Goal: Task Accomplishment & Management: Complete application form

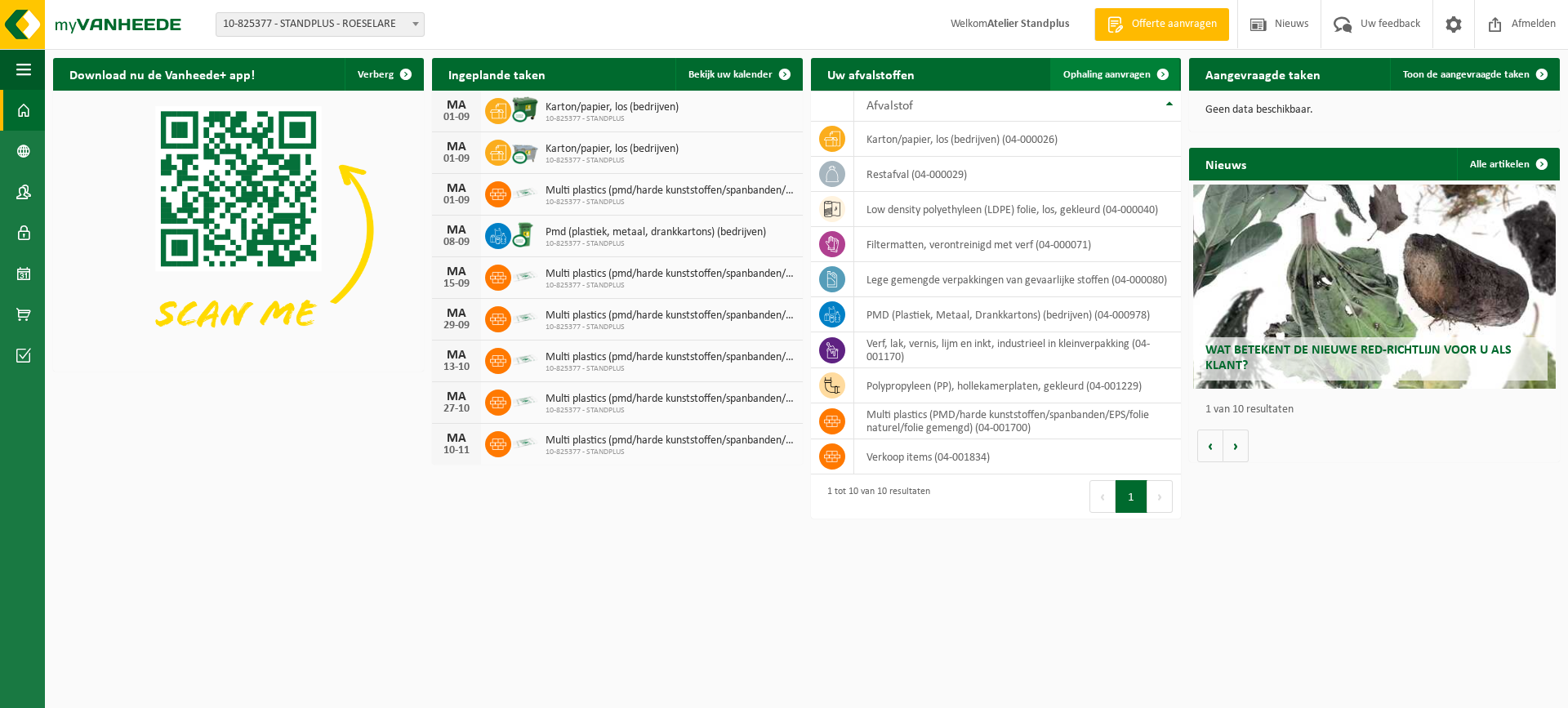
click at [1094, 87] on link "Ophaling aanvragen" at bounding box center [1115, 74] width 129 height 32
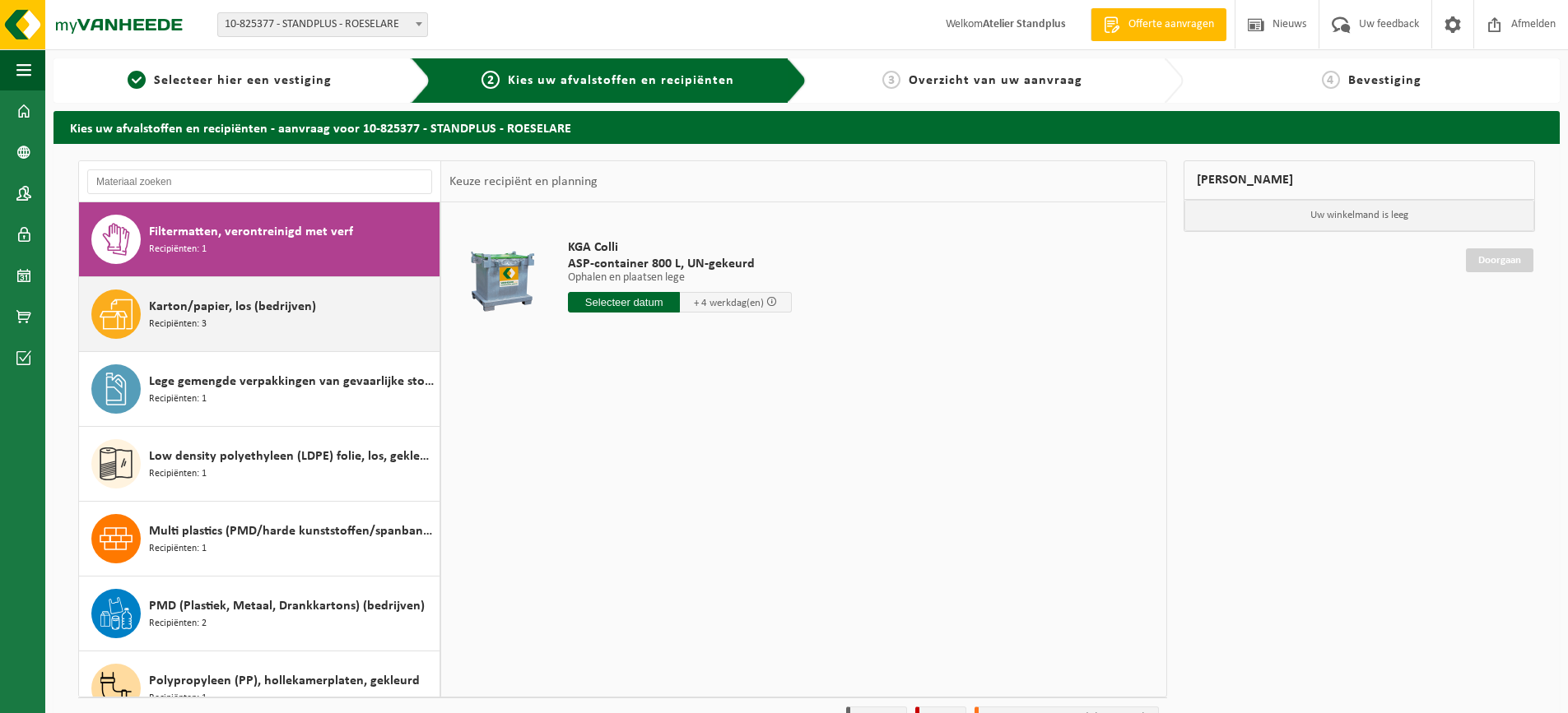
click at [293, 297] on div "Karton/papier, los (bedrijven) Recipiënten: 3" at bounding box center [292, 314] width 286 height 49
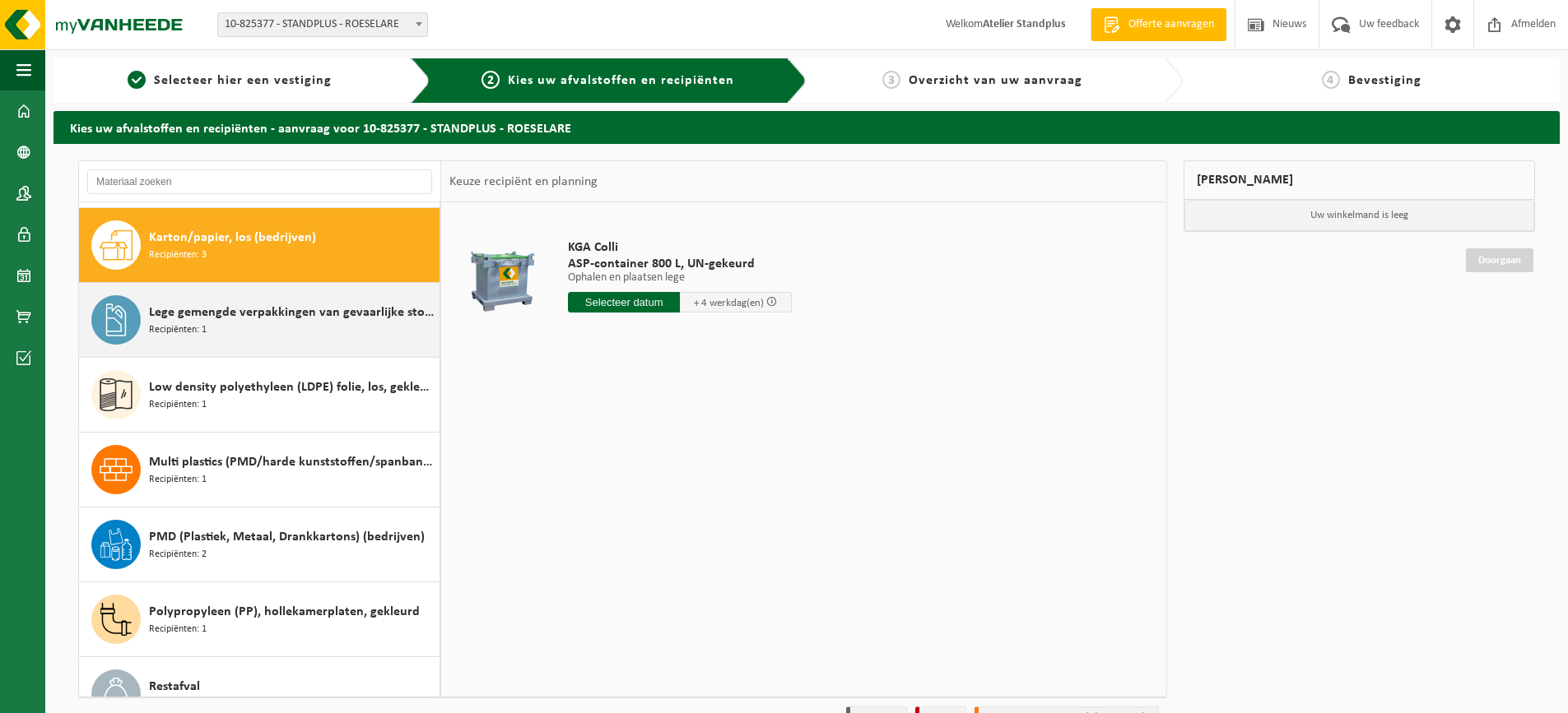
scroll to position [75, 0]
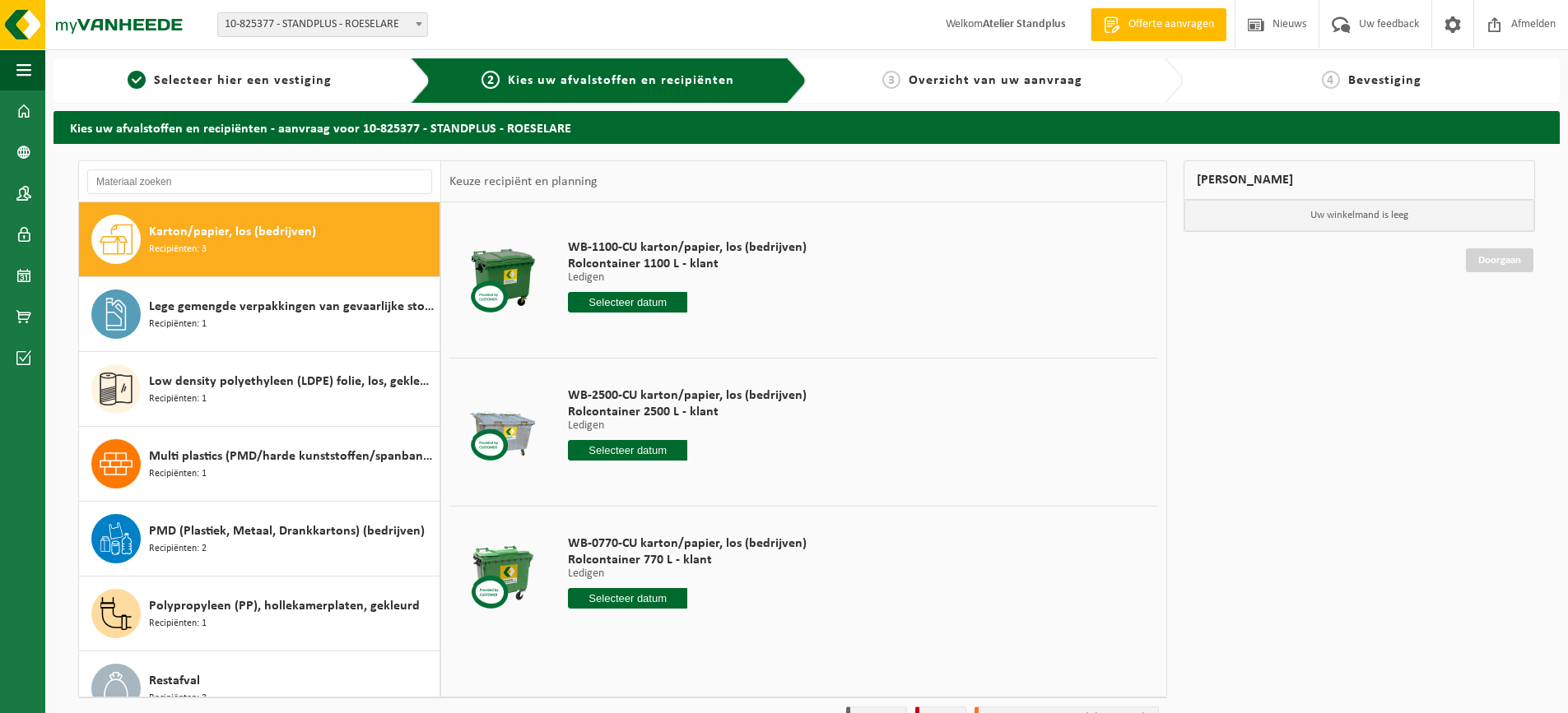
click at [643, 450] on input "text" at bounding box center [628, 450] width 119 height 20
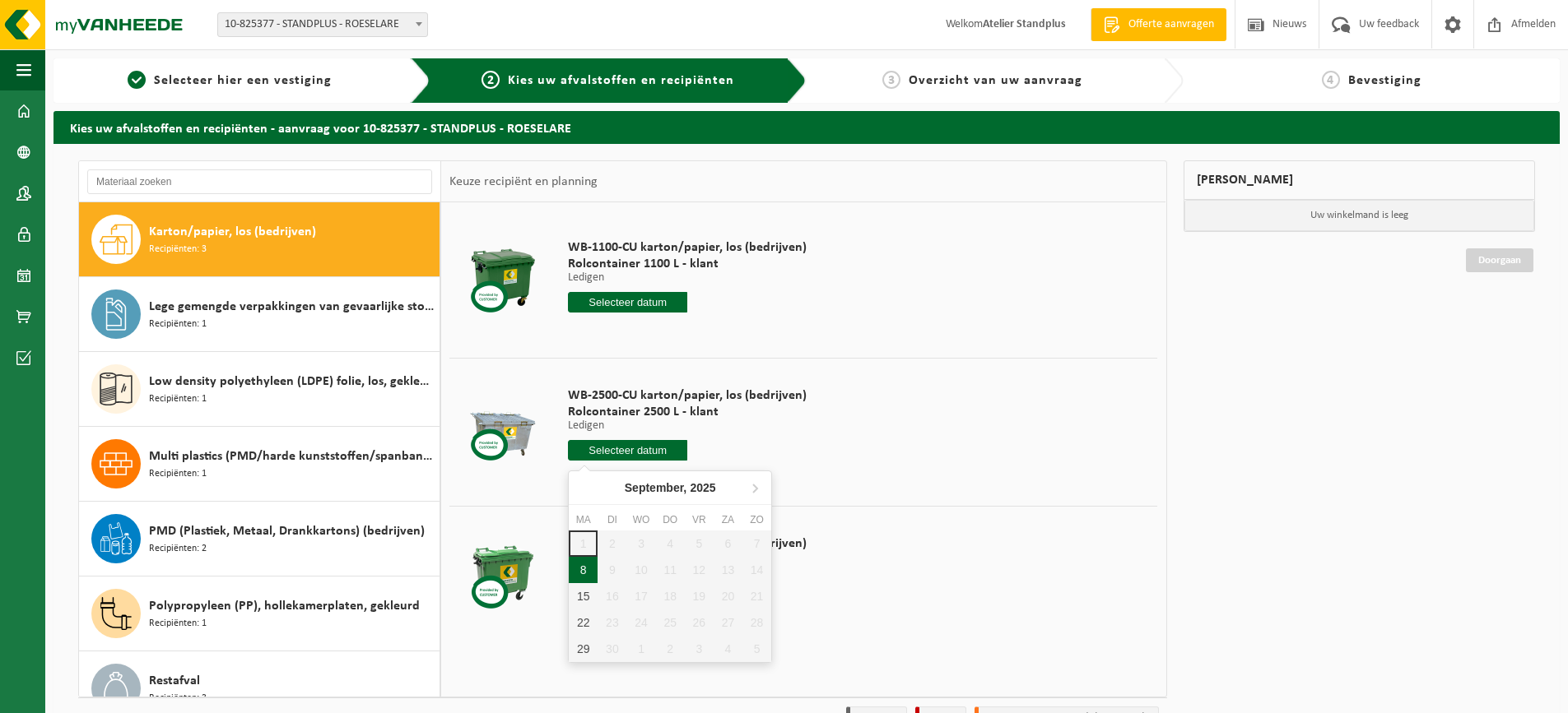
click at [588, 565] on div "8" at bounding box center [583, 569] width 29 height 26
type input "Van 2025-09-08"
type input "2025-09-08"
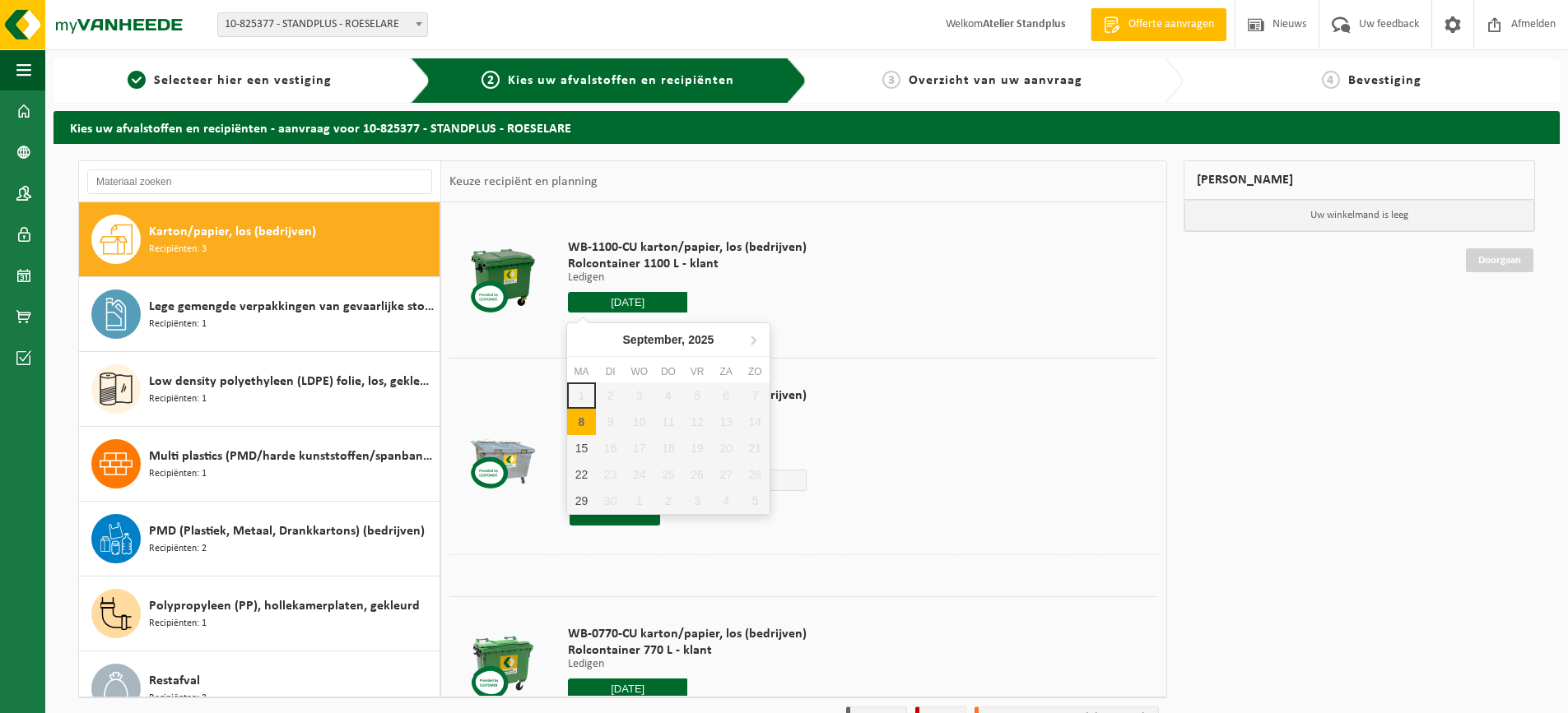
click at [603, 298] on input "2025-09-08" at bounding box center [628, 301] width 119 height 20
click at [578, 417] on div "8" at bounding box center [582, 421] width 29 height 26
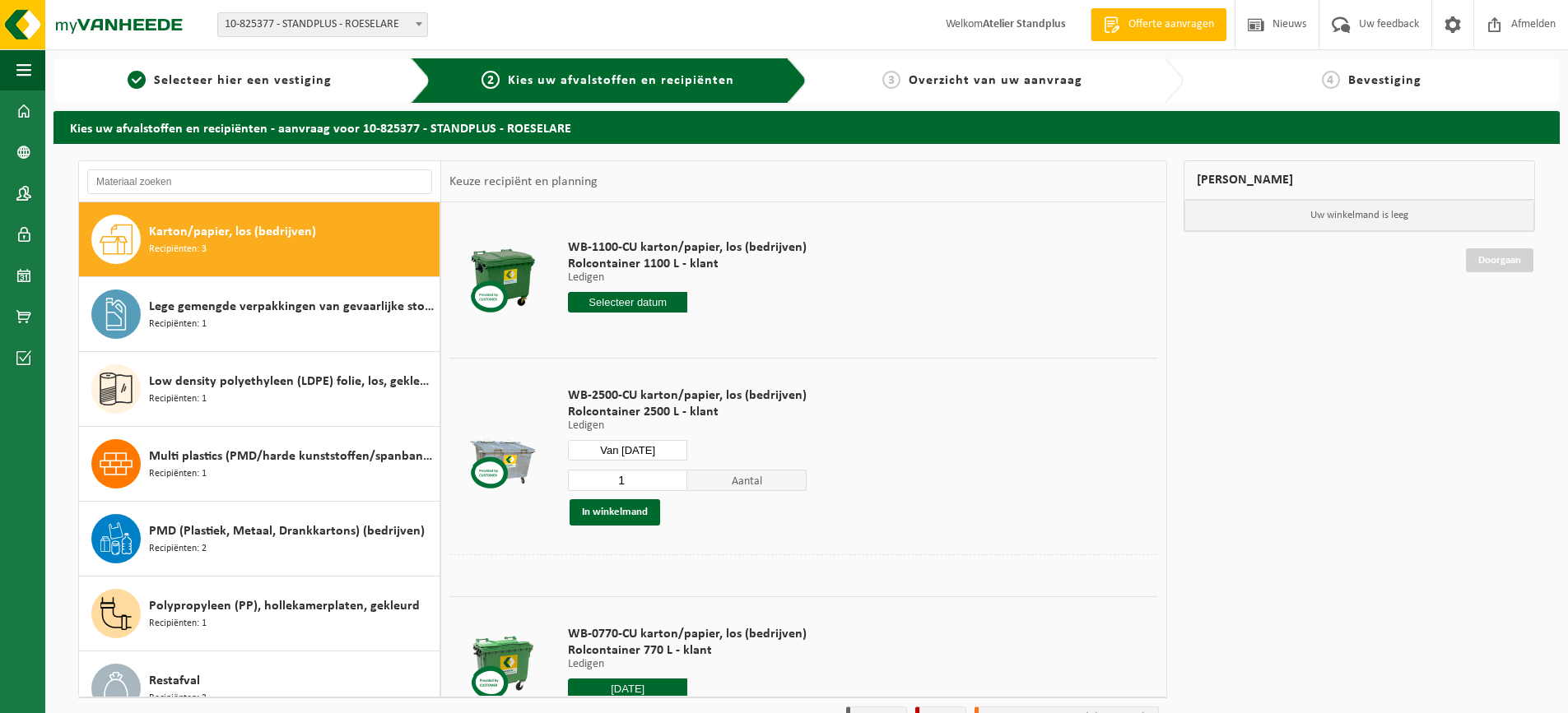
click at [922, 417] on td "WB-2500-CU karton/papier, los (bedrijven) Rolcontainer 2500 L - klant Ledigen L…" at bounding box center [856, 456] width 602 height 197
click at [639, 507] on button "In winkelmand" at bounding box center [615, 511] width 90 height 26
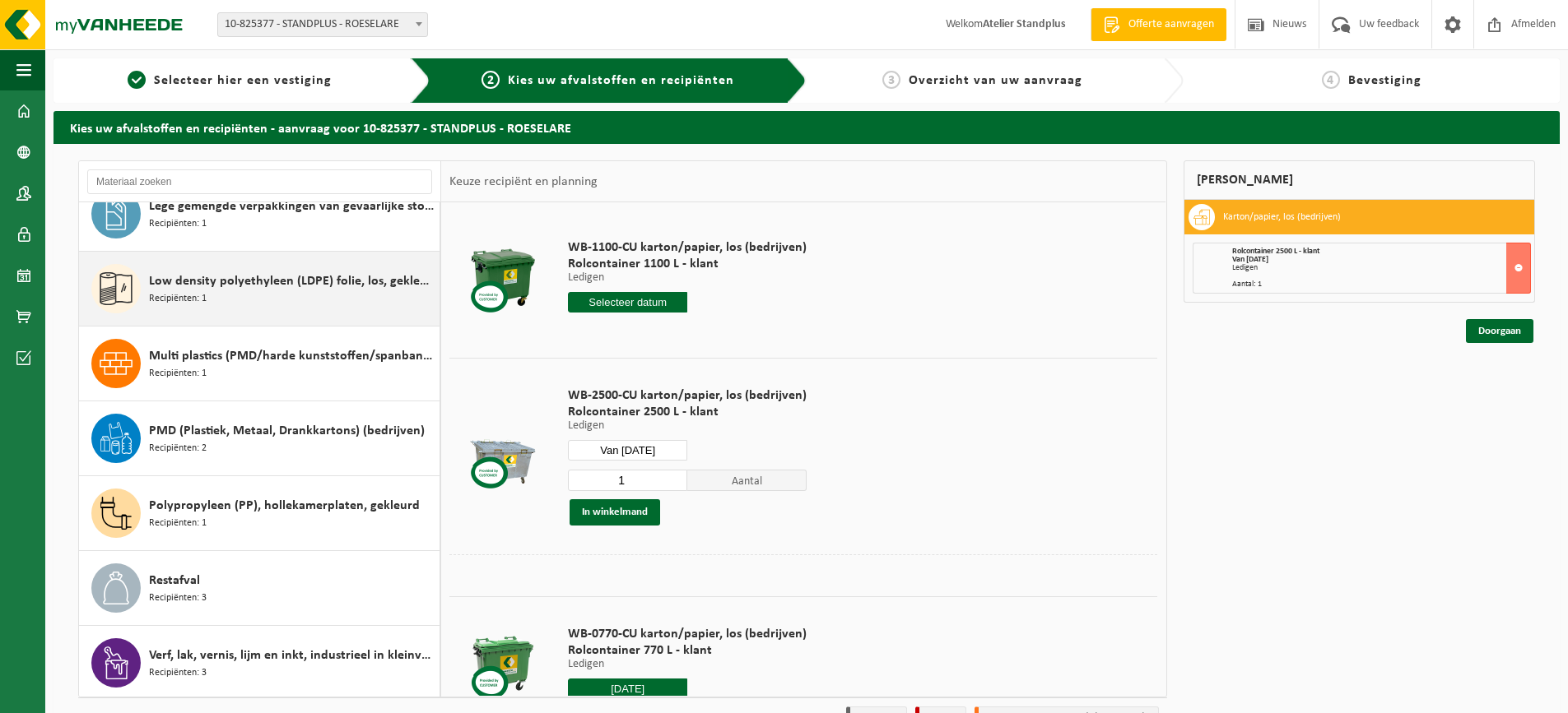
scroll to position [178, 0]
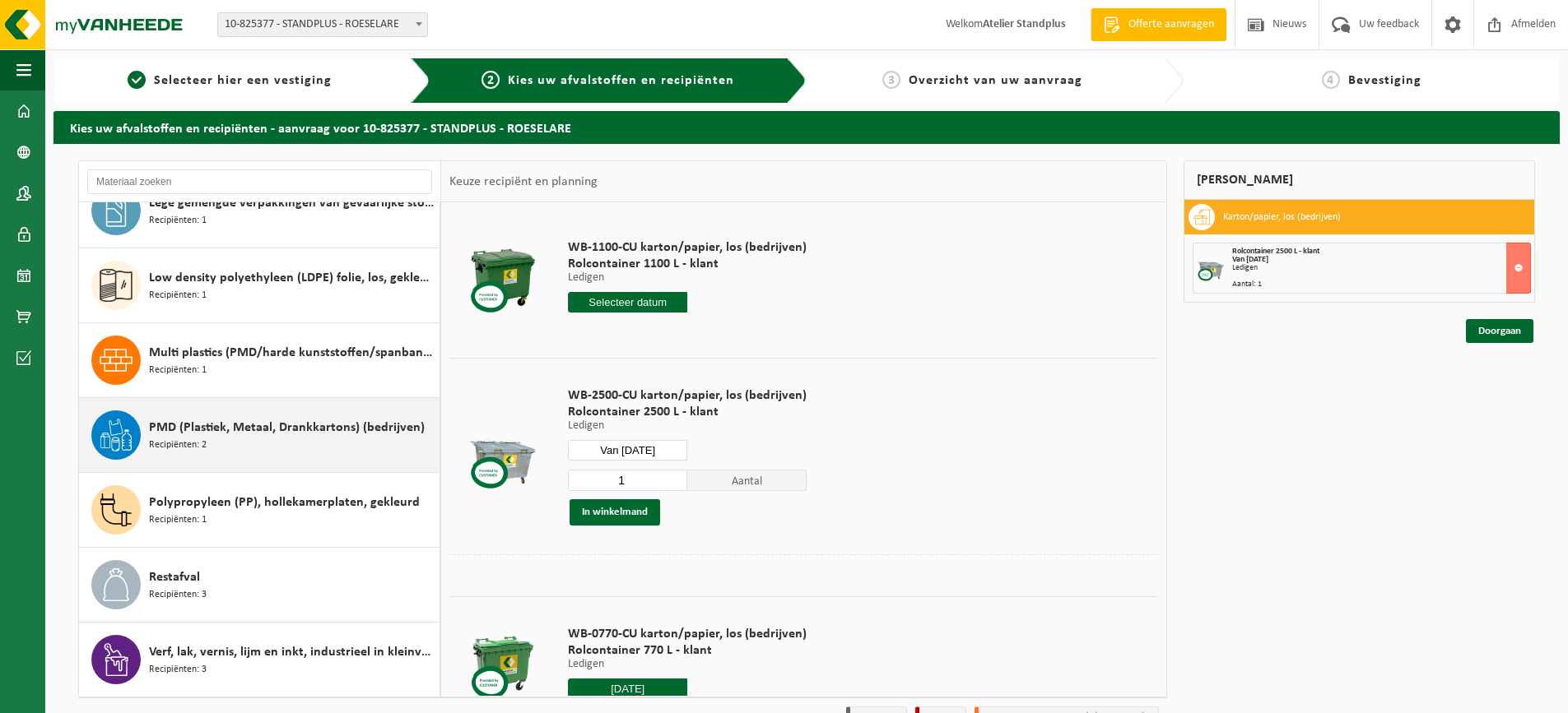
click at [275, 427] on span "PMD (Plastiek, Metaal, Drankkartons) (bedrijven)" at bounding box center [286, 428] width 276 height 20
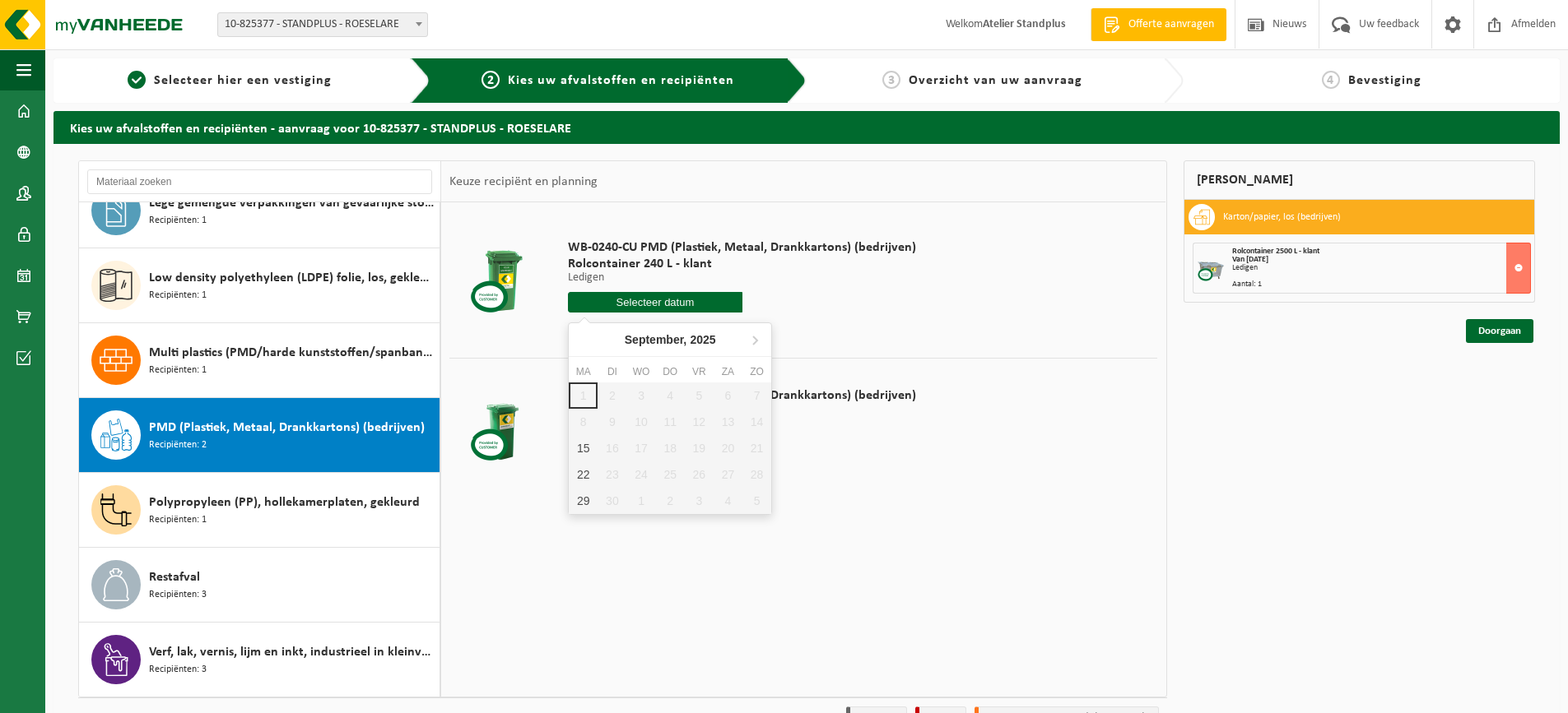
click at [667, 303] on input "text" at bounding box center [656, 301] width 175 height 20
click at [583, 423] on div "1 2 3 4 5 6 7 8 9 10 11 12 13 14 15 16 17 18 19 20 21 22 23 24 25 26 27 28 29 3…" at bounding box center [669, 448] width 203 height 131
click at [860, 265] on span "Rolcontainer 240 L - klant" at bounding box center [742, 264] width 349 height 16
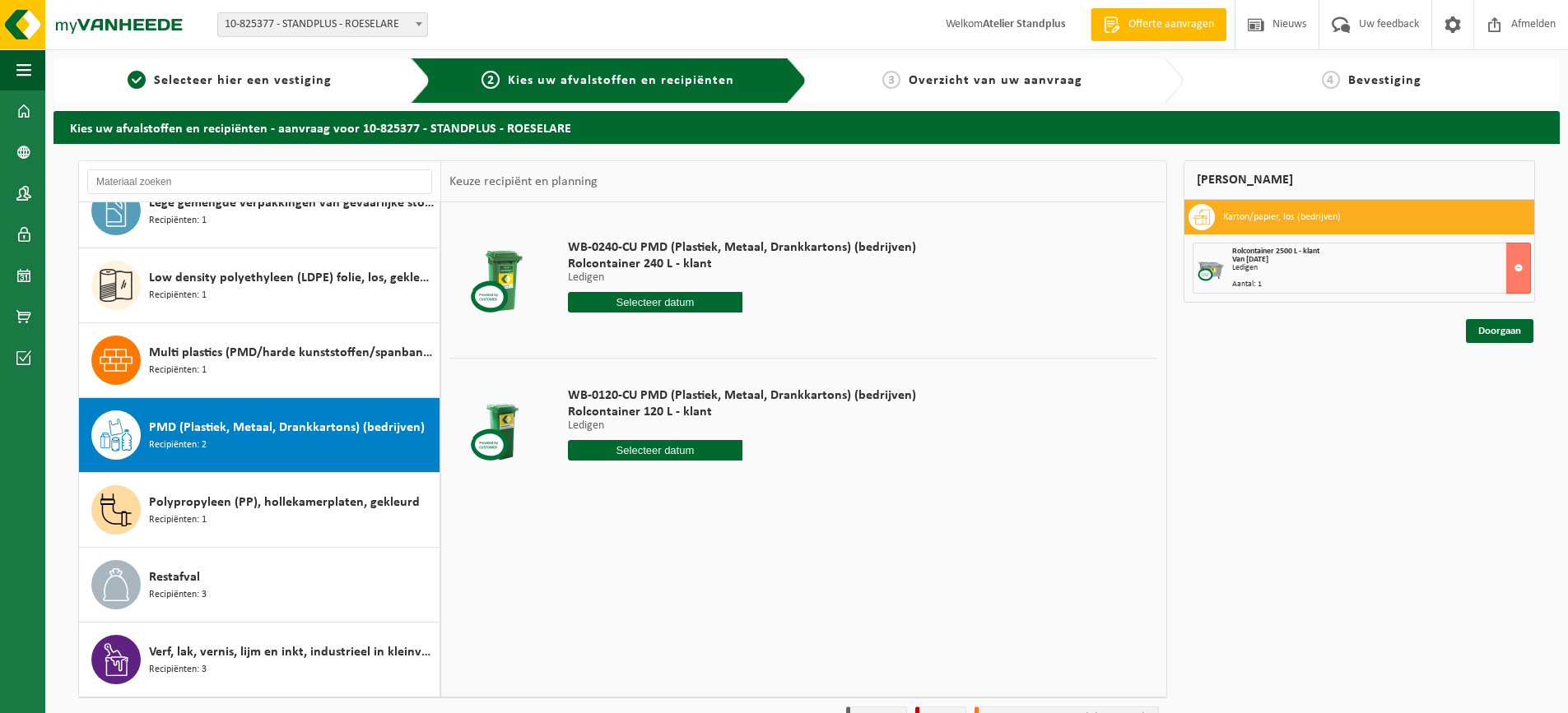
click at [675, 465] on div "WB-0120-CU PMD (Plastiek, Metaal, Drankkartons) (bedrijven) Rolcontainer 120 L …" at bounding box center [742, 428] width 365 height 114
click at [679, 453] on input "text" at bounding box center [656, 450] width 175 height 20
click at [592, 568] on div "8" at bounding box center [583, 569] width 29 height 26
type input "Van 2025-09-08"
type input "2025-09-08"
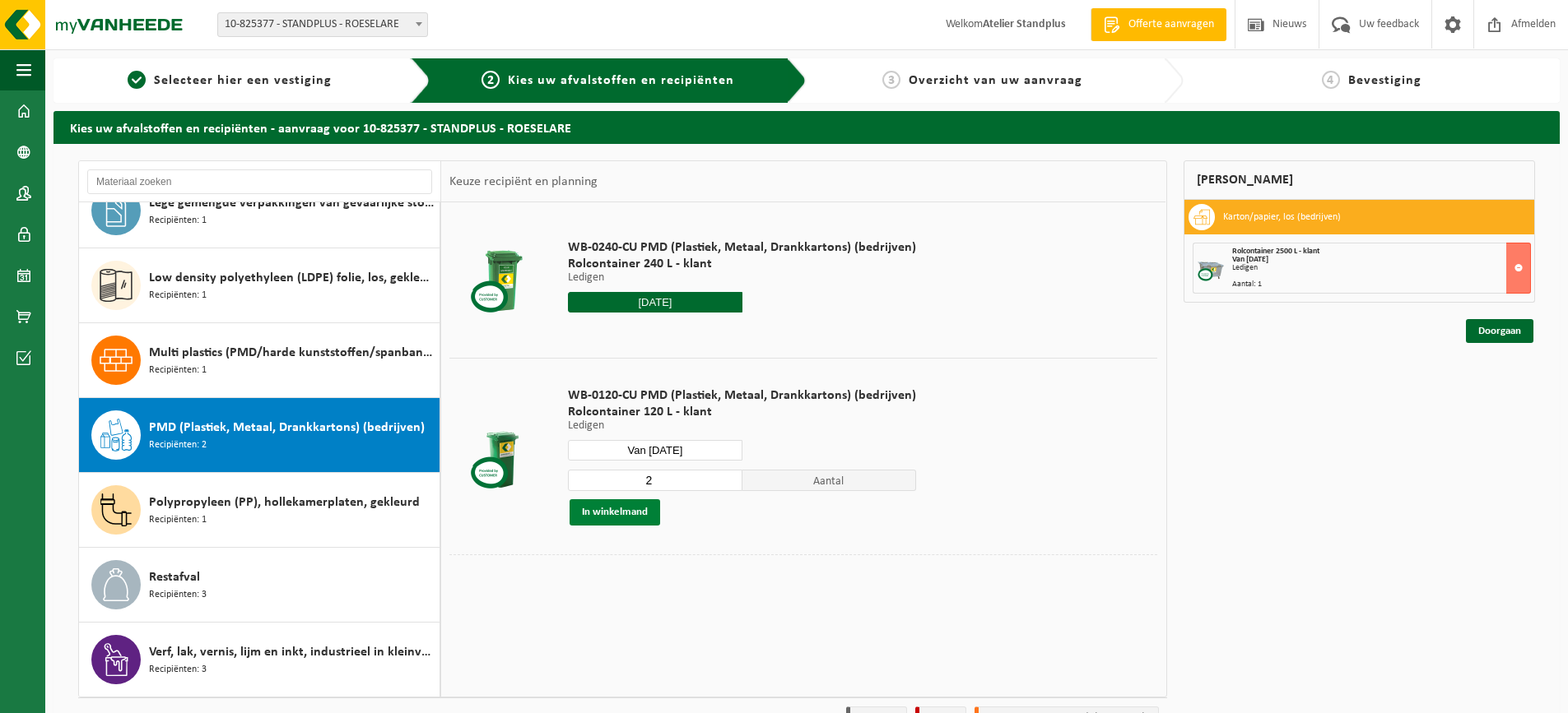
click at [626, 511] on button "In winkelmand" at bounding box center [615, 511] width 90 height 26
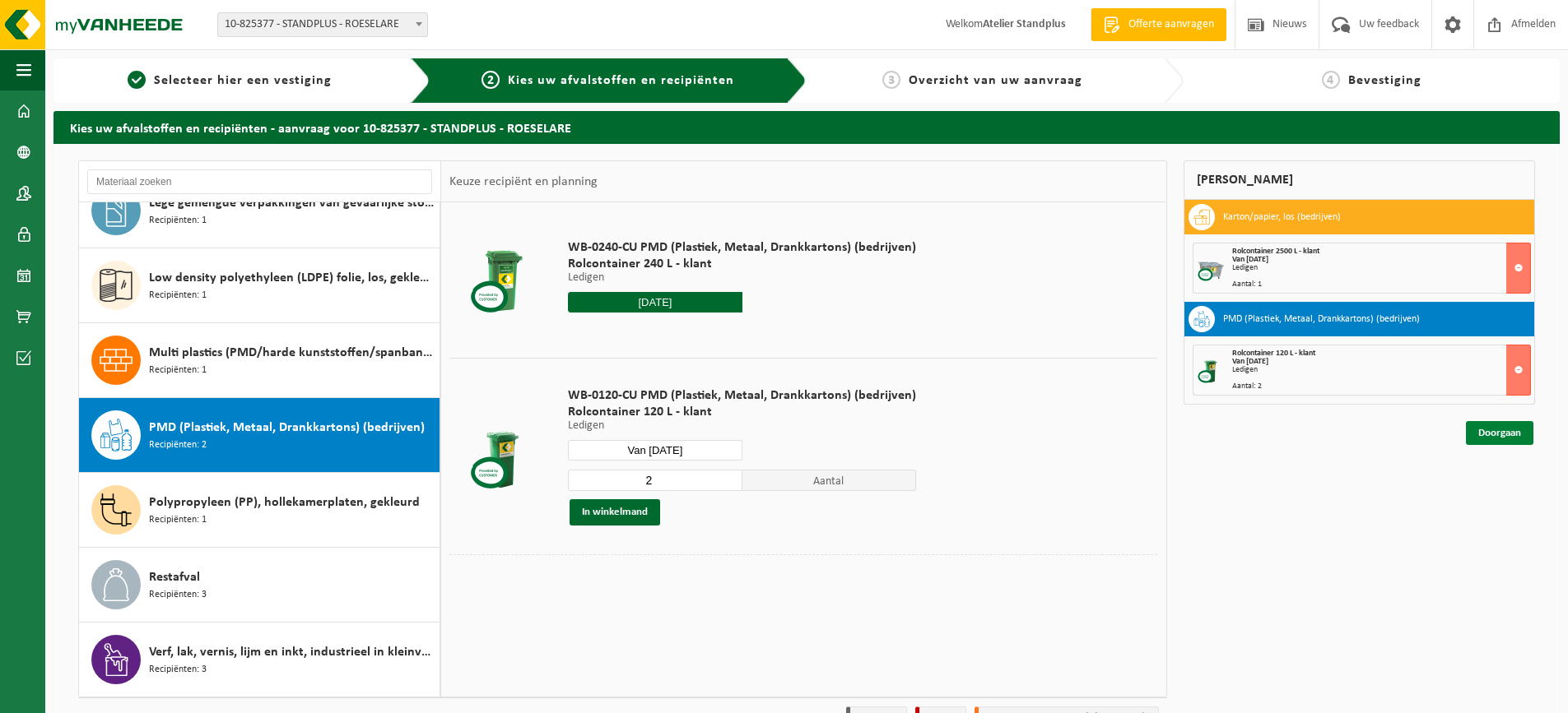
click at [1502, 430] on link "Doorgaan" at bounding box center [1500, 433] width 67 height 24
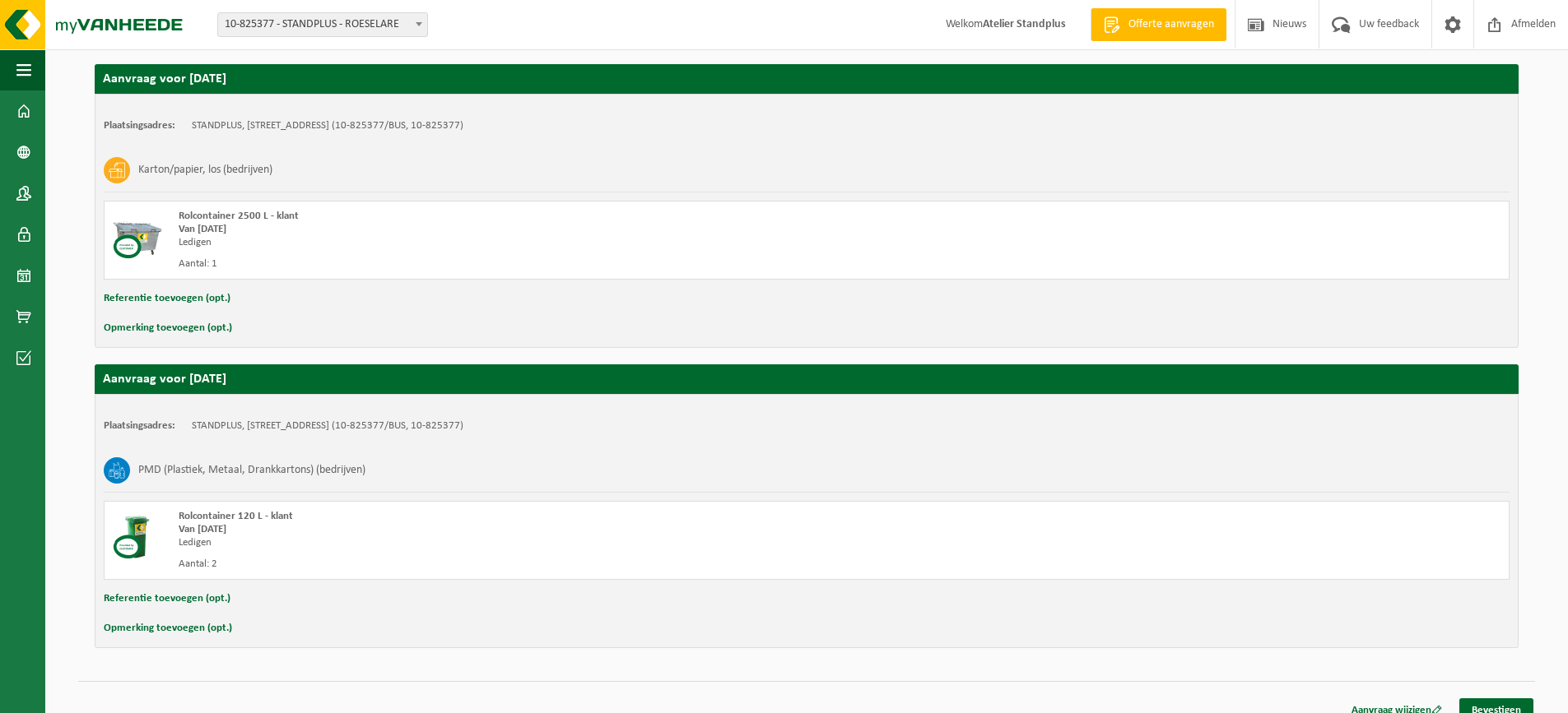
scroll to position [293, 0]
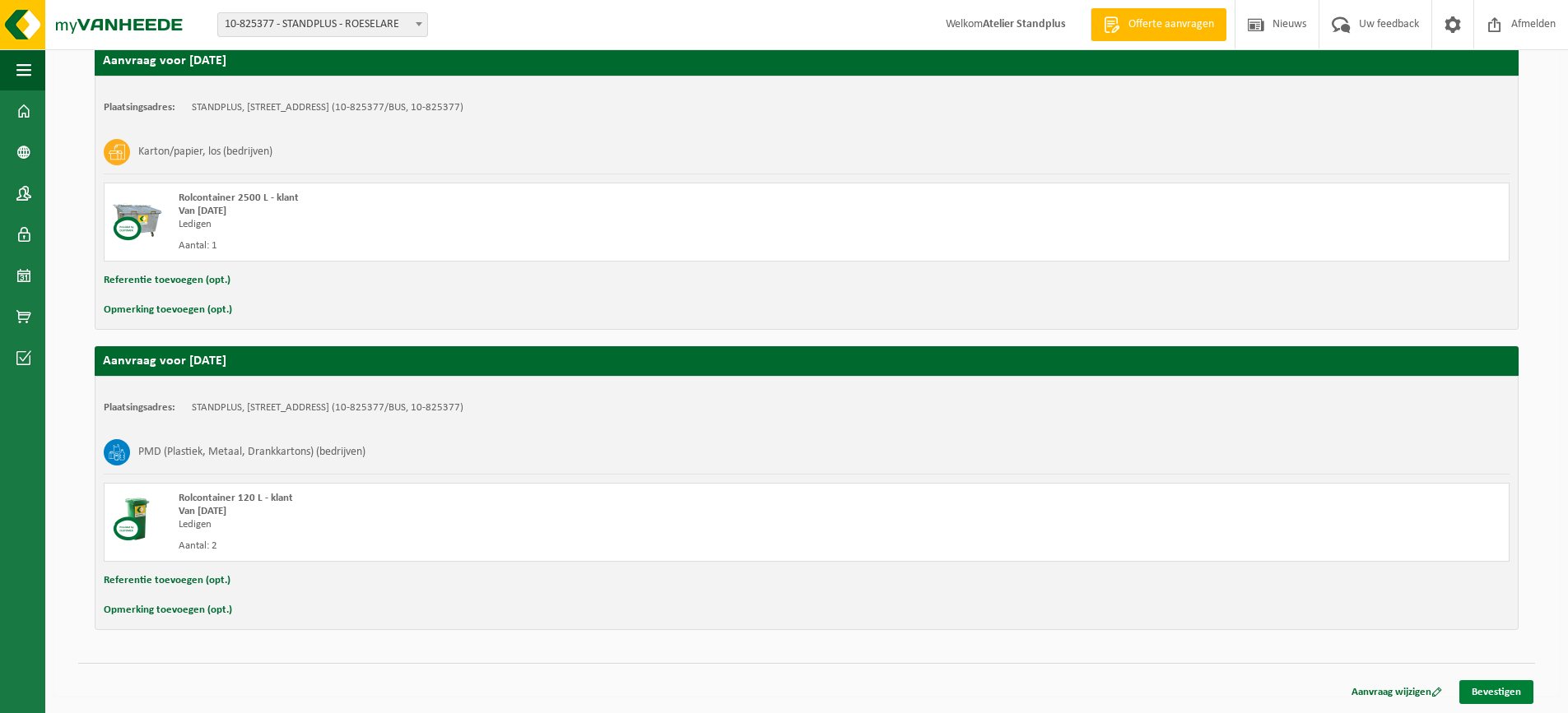
click at [1497, 692] on link "Bevestigen" at bounding box center [1496, 692] width 74 height 24
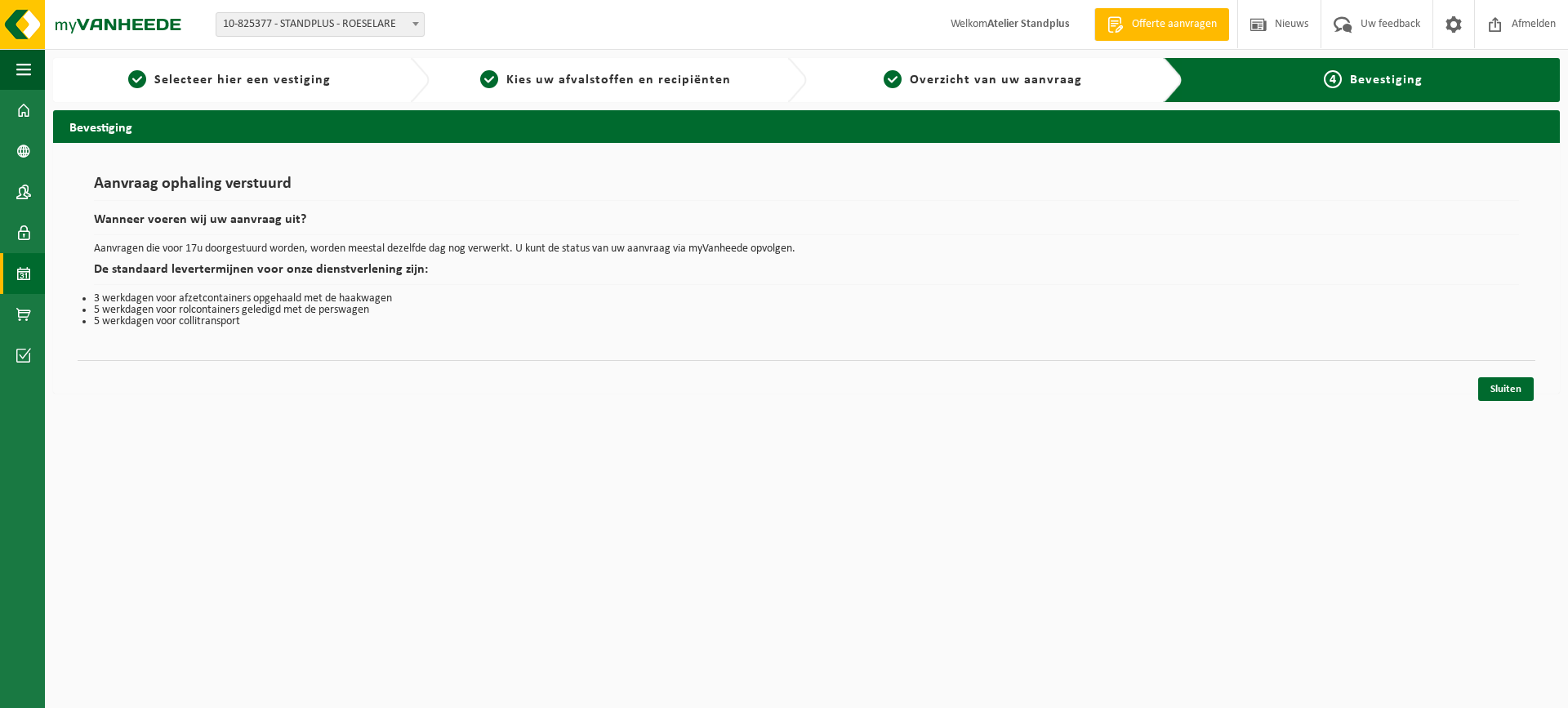
click at [30, 261] on span at bounding box center [23, 273] width 14 height 41
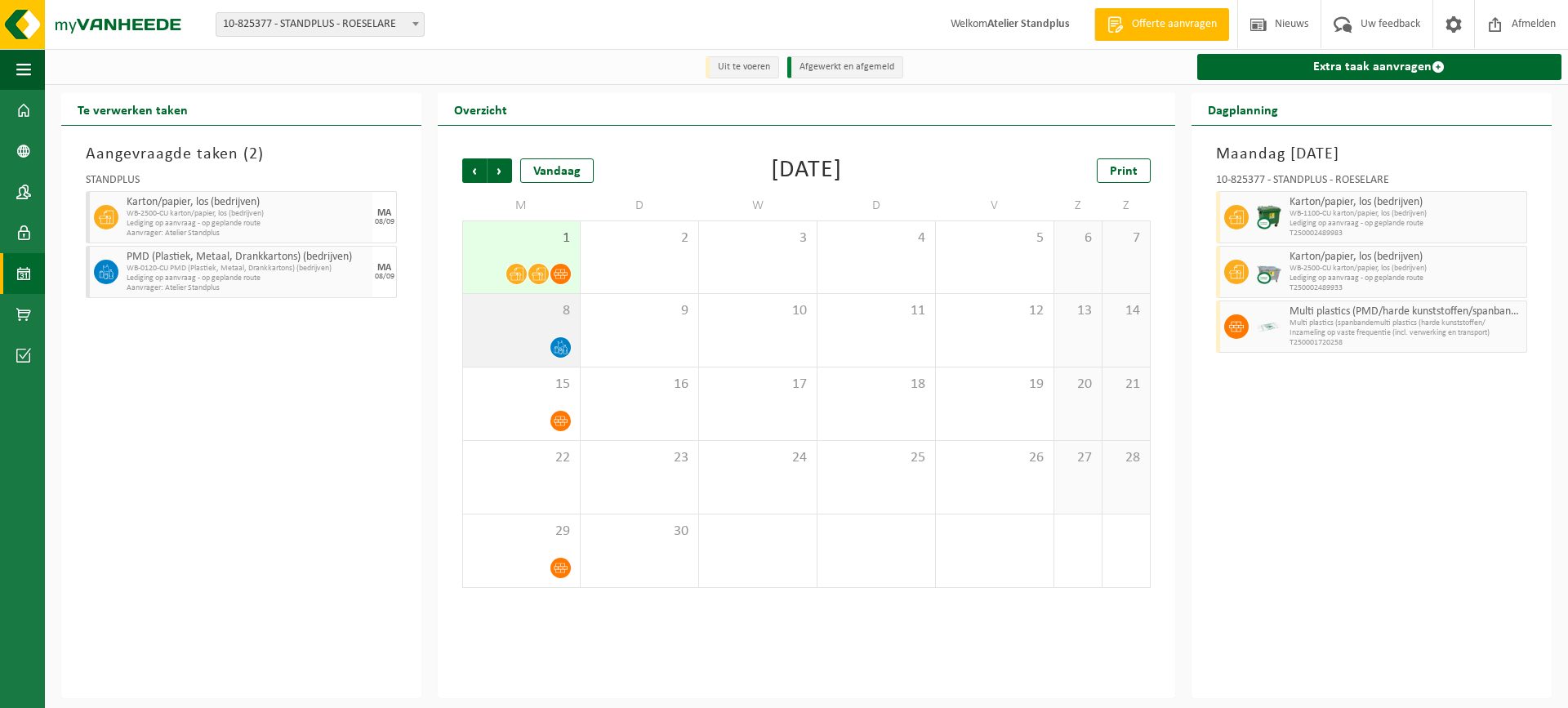
click at [518, 349] on div at bounding box center [521, 347] width 100 height 22
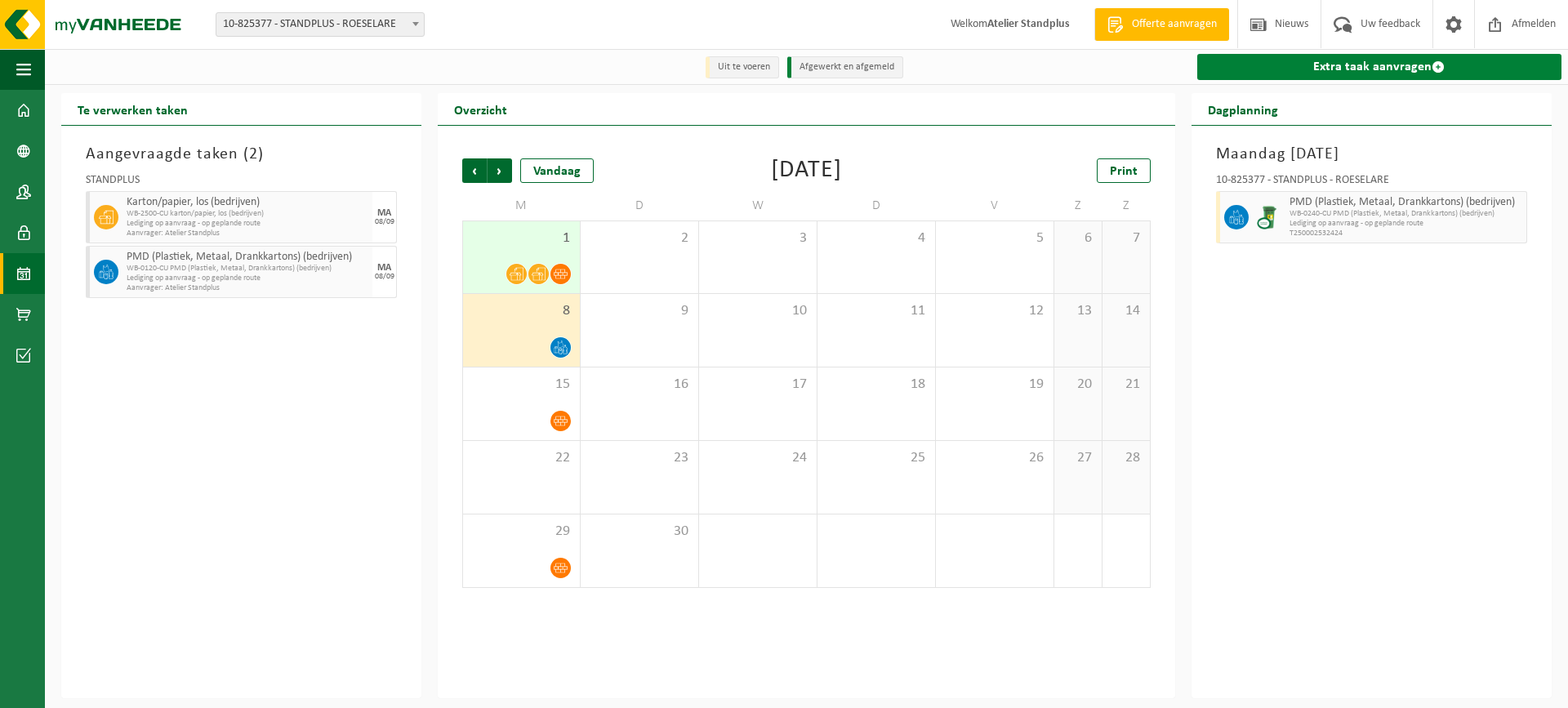
click at [1297, 66] on link "Extra taak aanvragen" at bounding box center [1379, 67] width 364 height 26
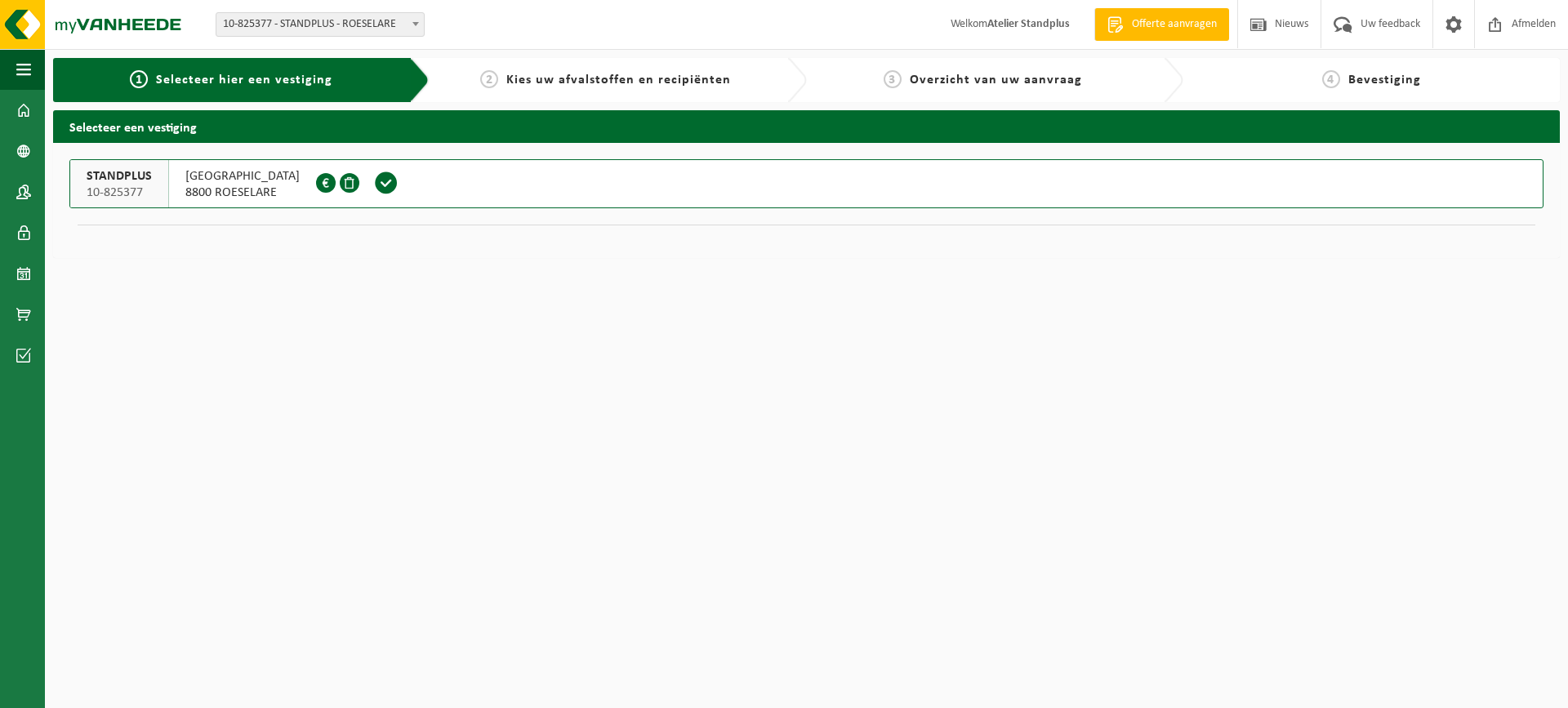
click at [398, 186] on span at bounding box center [387, 183] width 25 height 25
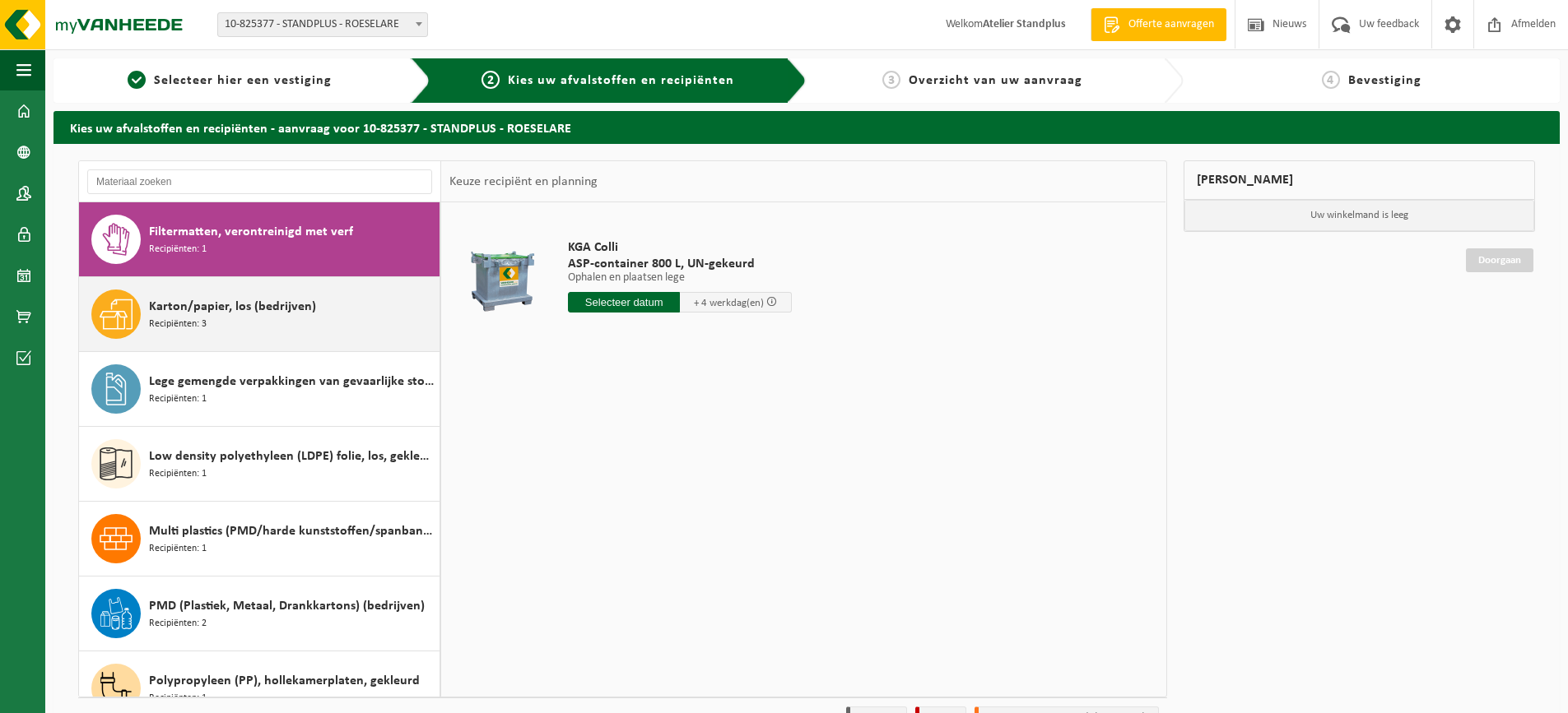
click at [317, 333] on div "Karton/papier, los (bedrijven) Recipiënten: 3" at bounding box center [292, 314] width 286 height 49
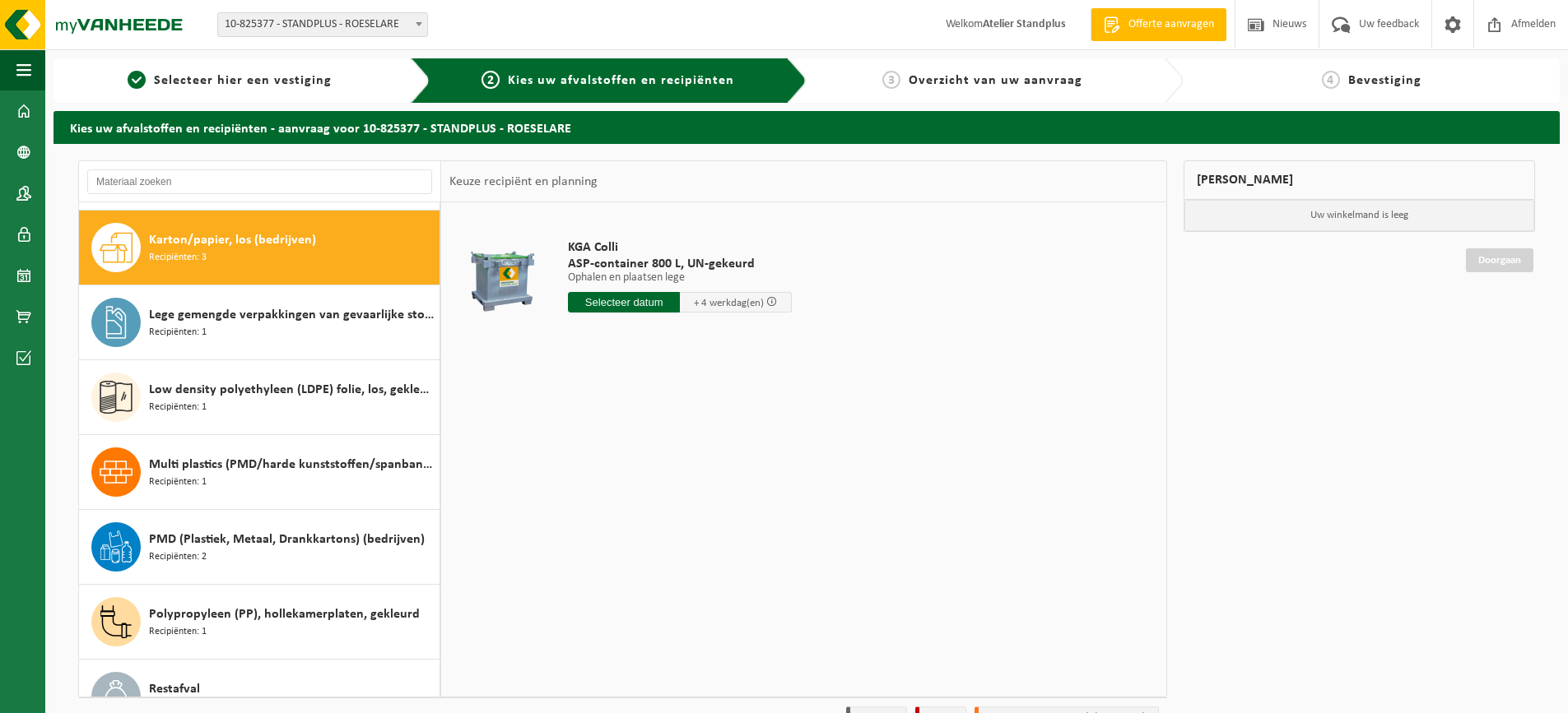
scroll to position [75, 0]
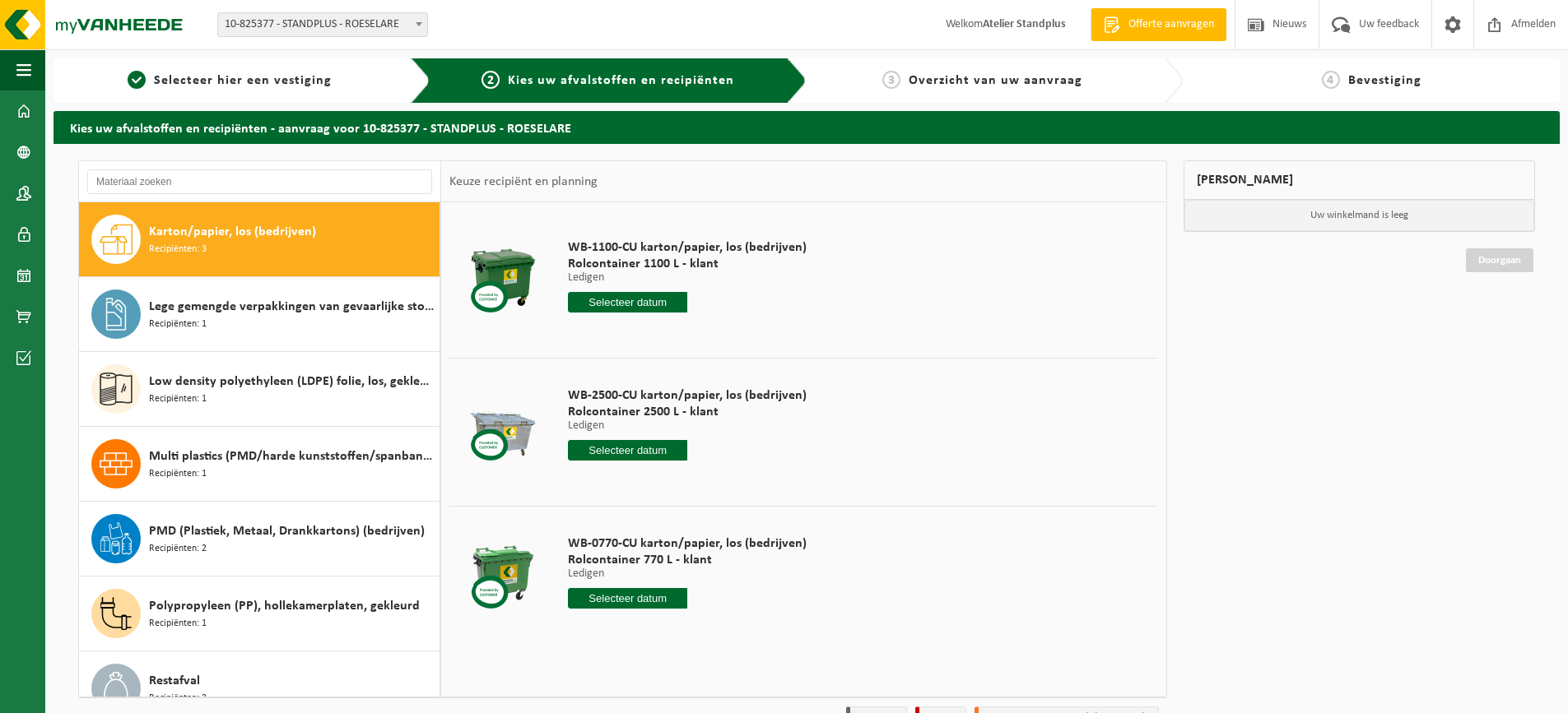
click at [642, 304] on input "text" at bounding box center [628, 301] width 119 height 20
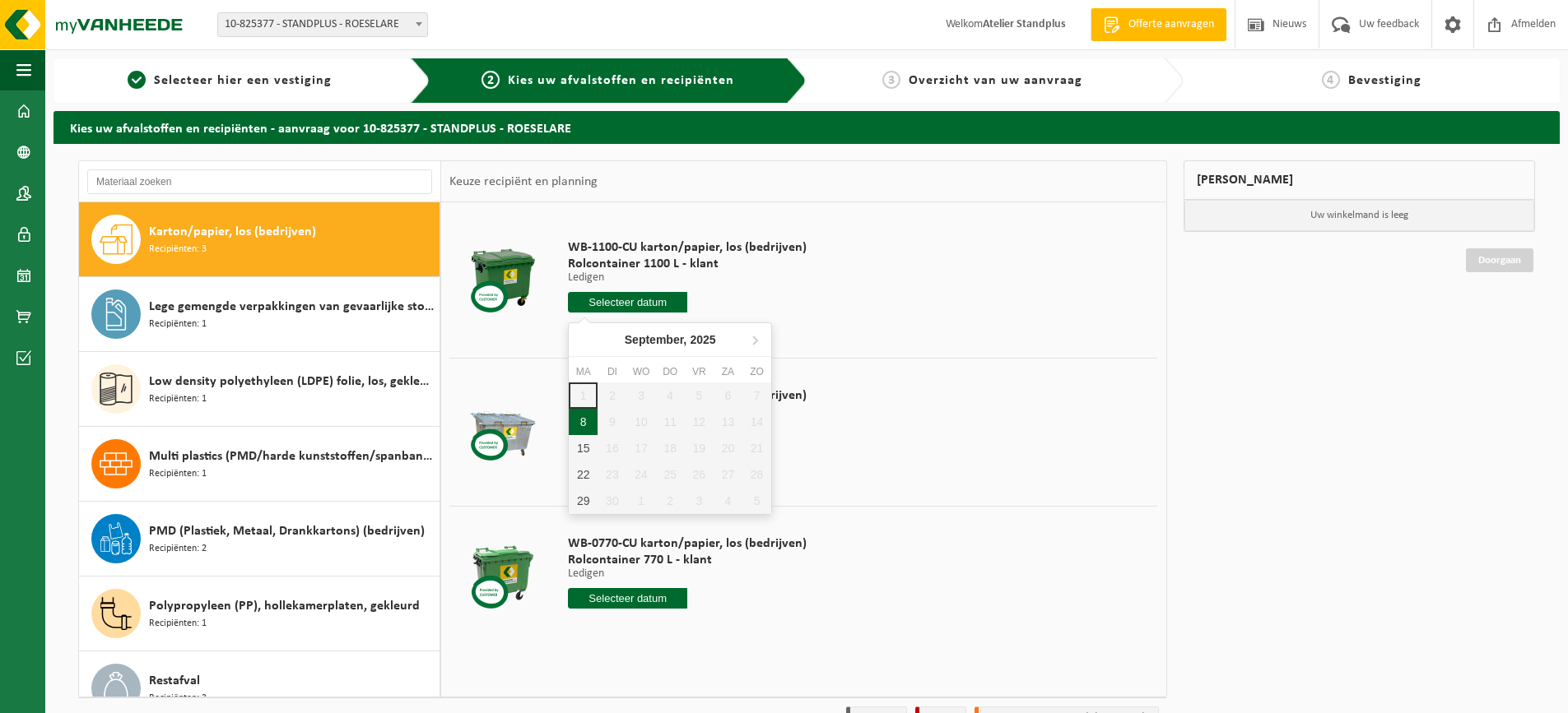
click at [582, 419] on div "8" at bounding box center [583, 421] width 29 height 26
type input "Van [DATE]"
type input "2025-09-08"
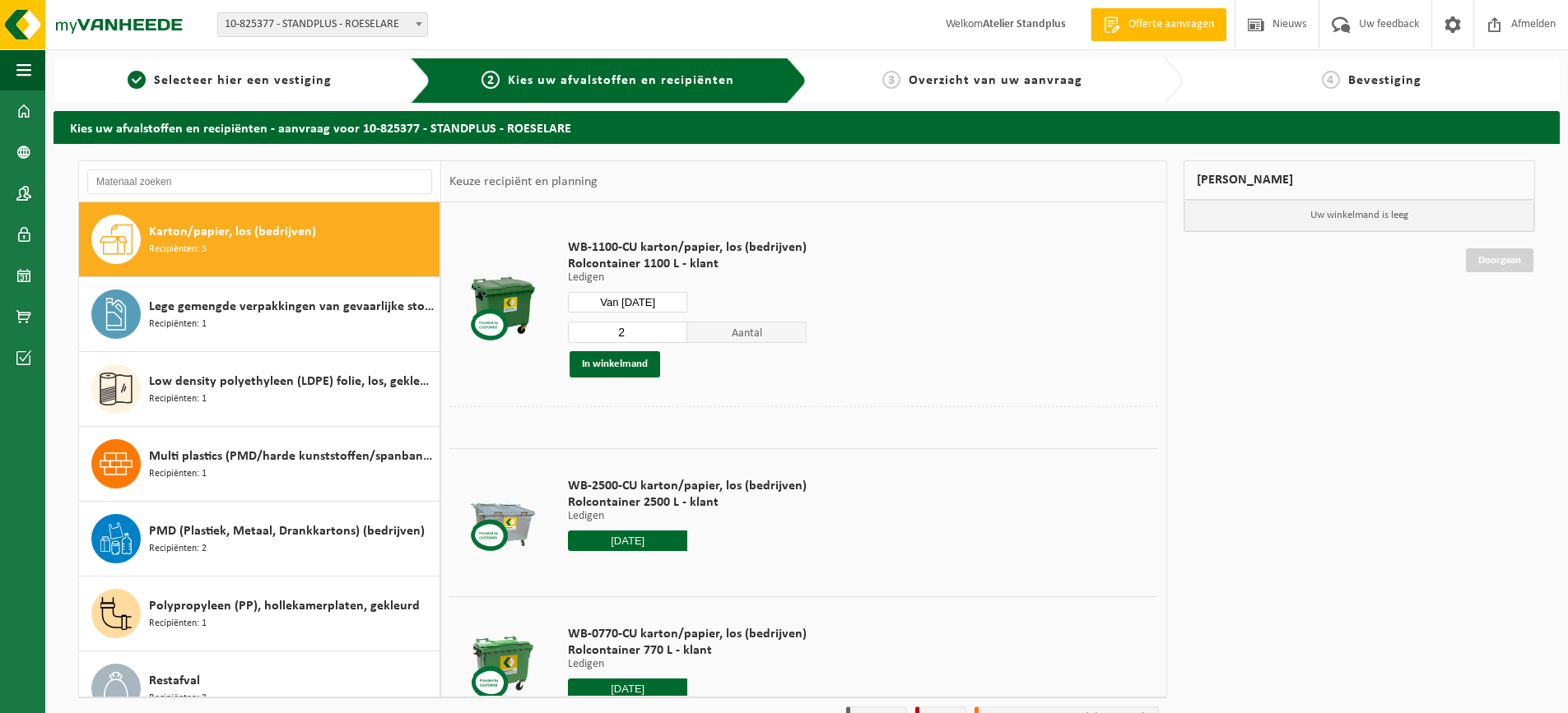
type input "2"
click at [672, 331] on input "2" at bounding box center [628, 332] width 119 height 21
click at [644, 361] on button "In winkelmand" at bounding box center [615, 364] width 90 height 26
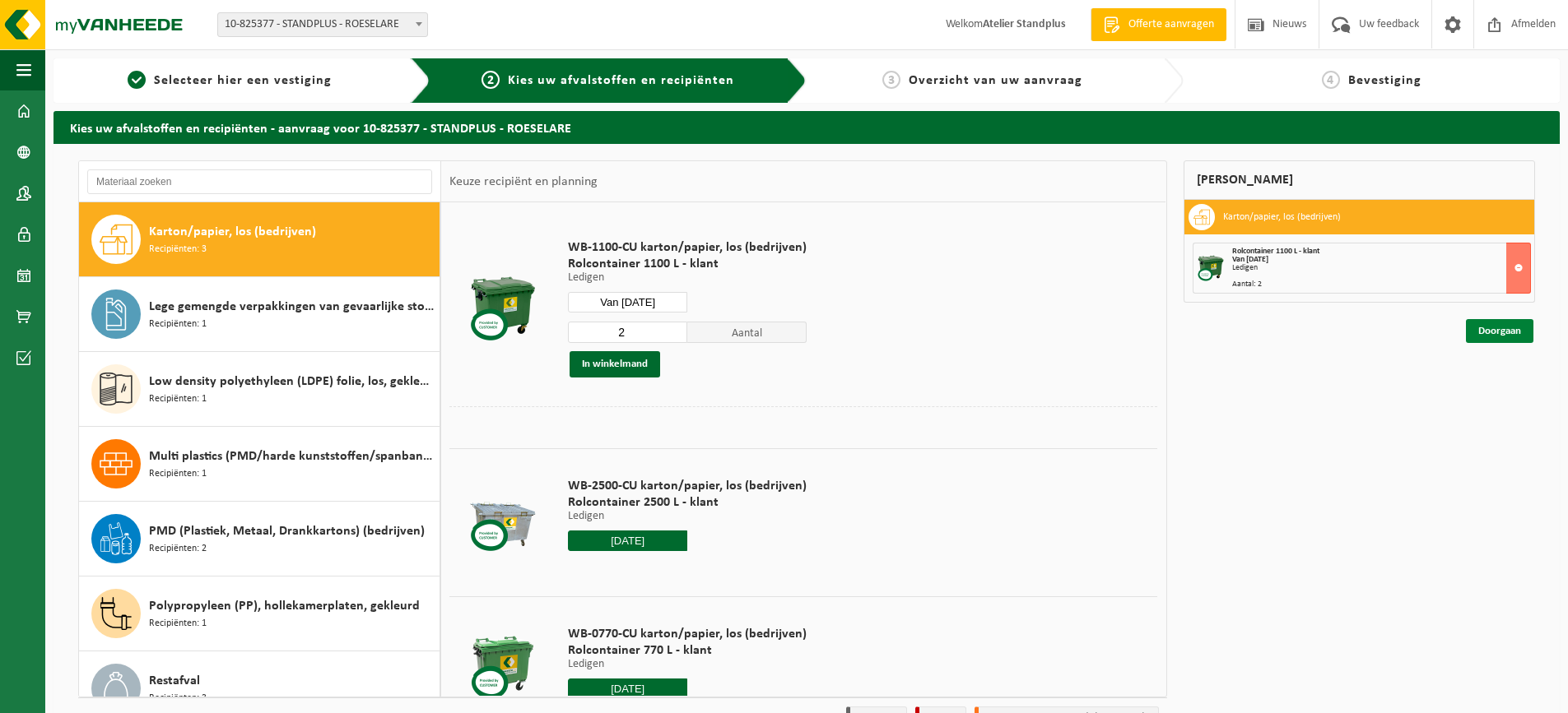
click at [1482, 326] on link "Doorgaan" at bounding box center [1500, 331] width 67 height 24
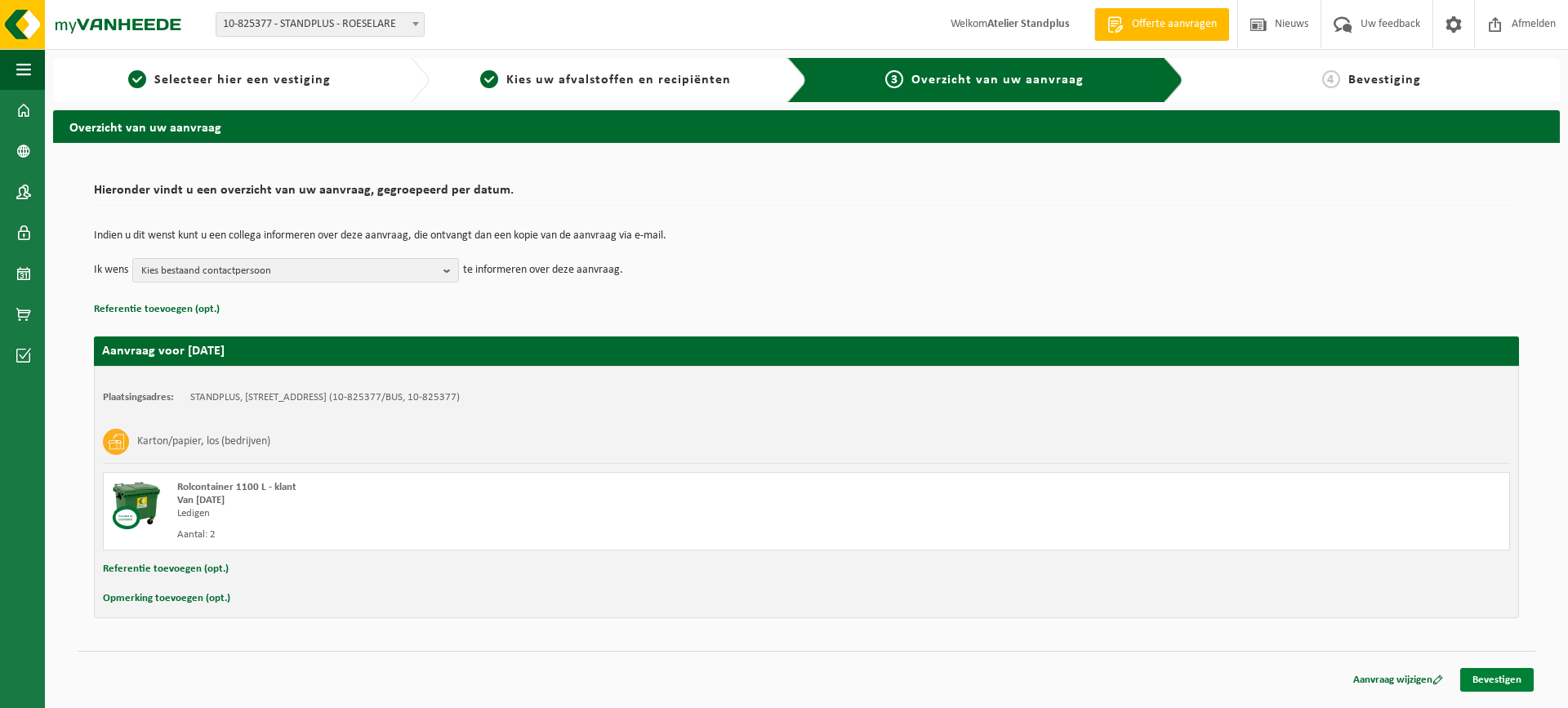
click at [1510, 688] on link "Bevestigen" at bounding box center [1497, 679] width 73 height 24
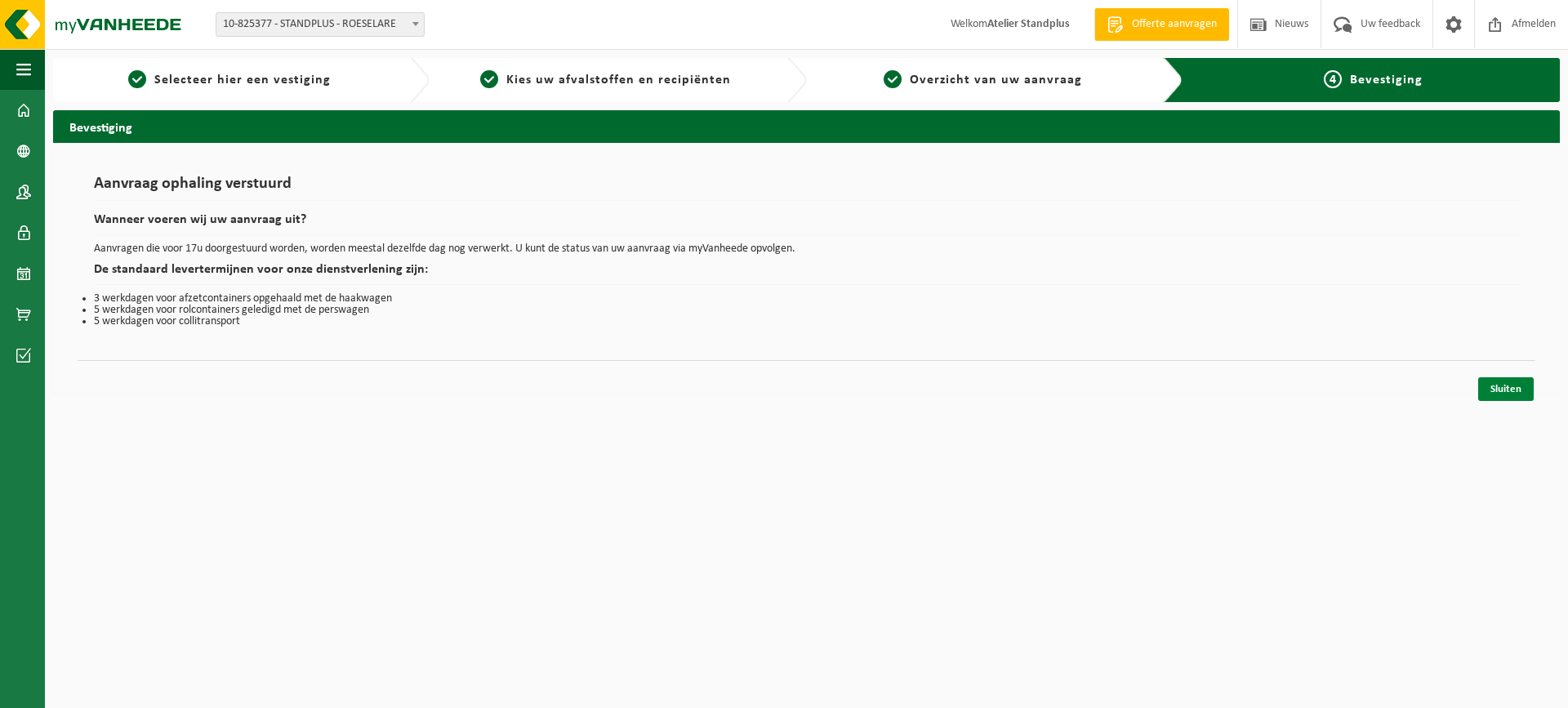
click at [1494, 395] on link "Sluiten" at bounding box center [1506, 389] width 55 height 24
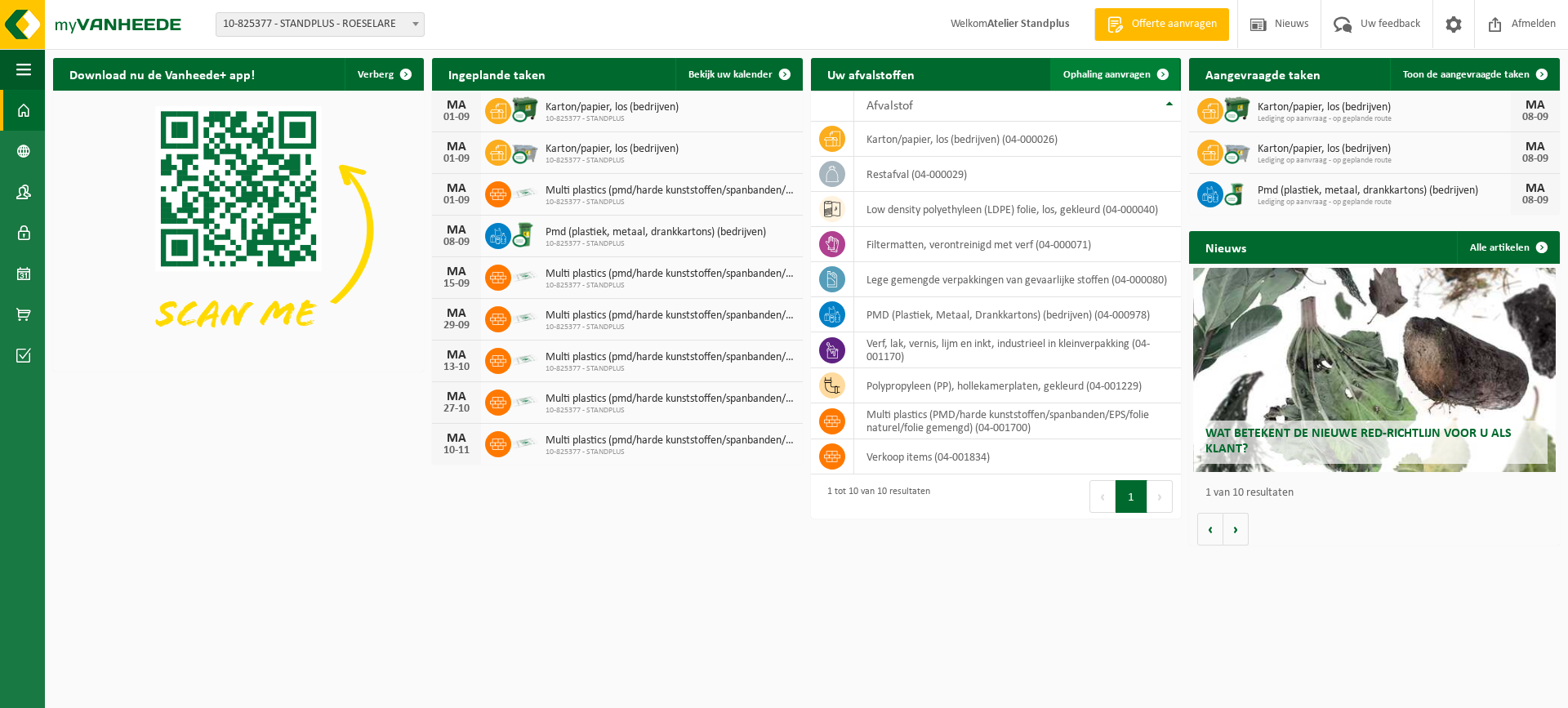
click at [1113, 83] on link "Ophaling aanvragen" at bounding box center [1115, 74] width 129 height 32
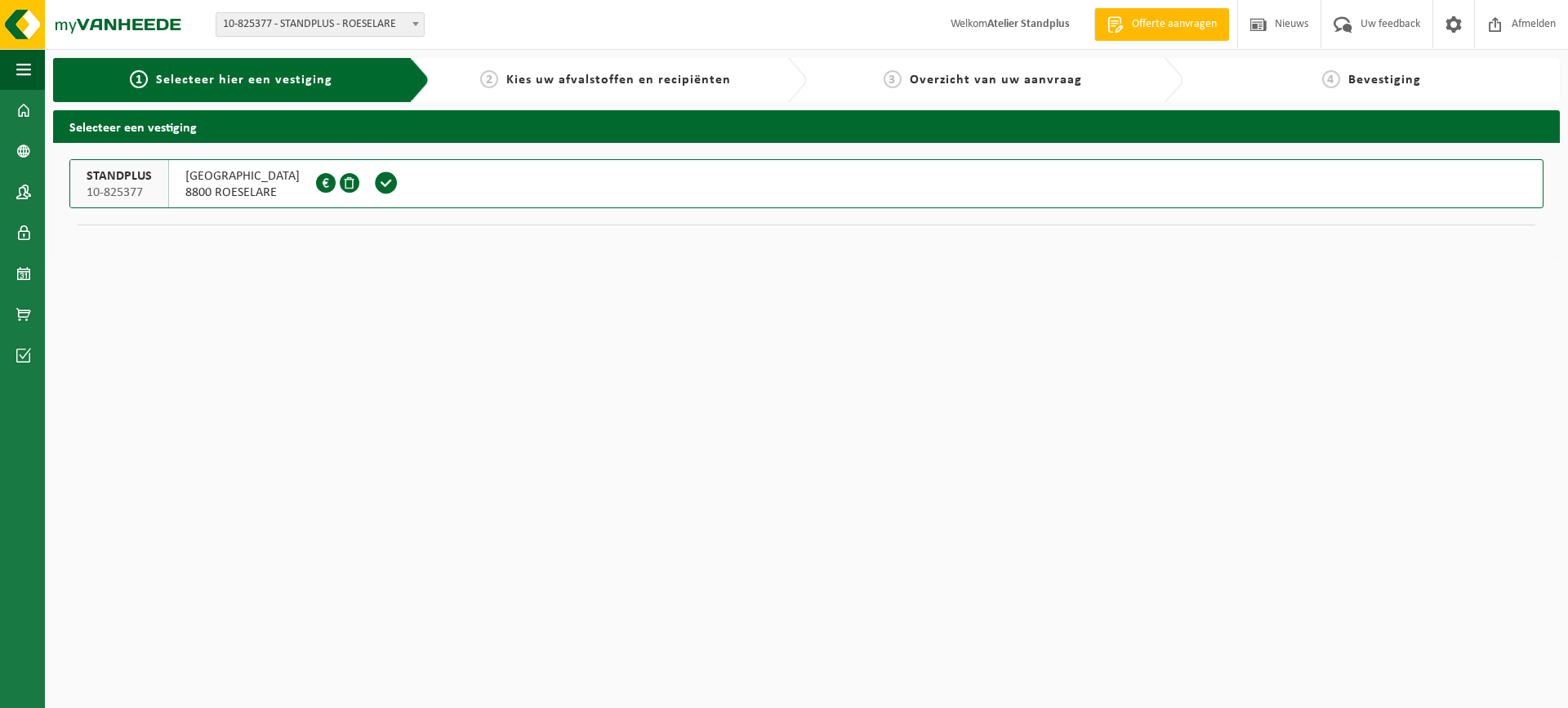
click at [397, 186] on span at bounding box center [387, 183] width 25 height 25
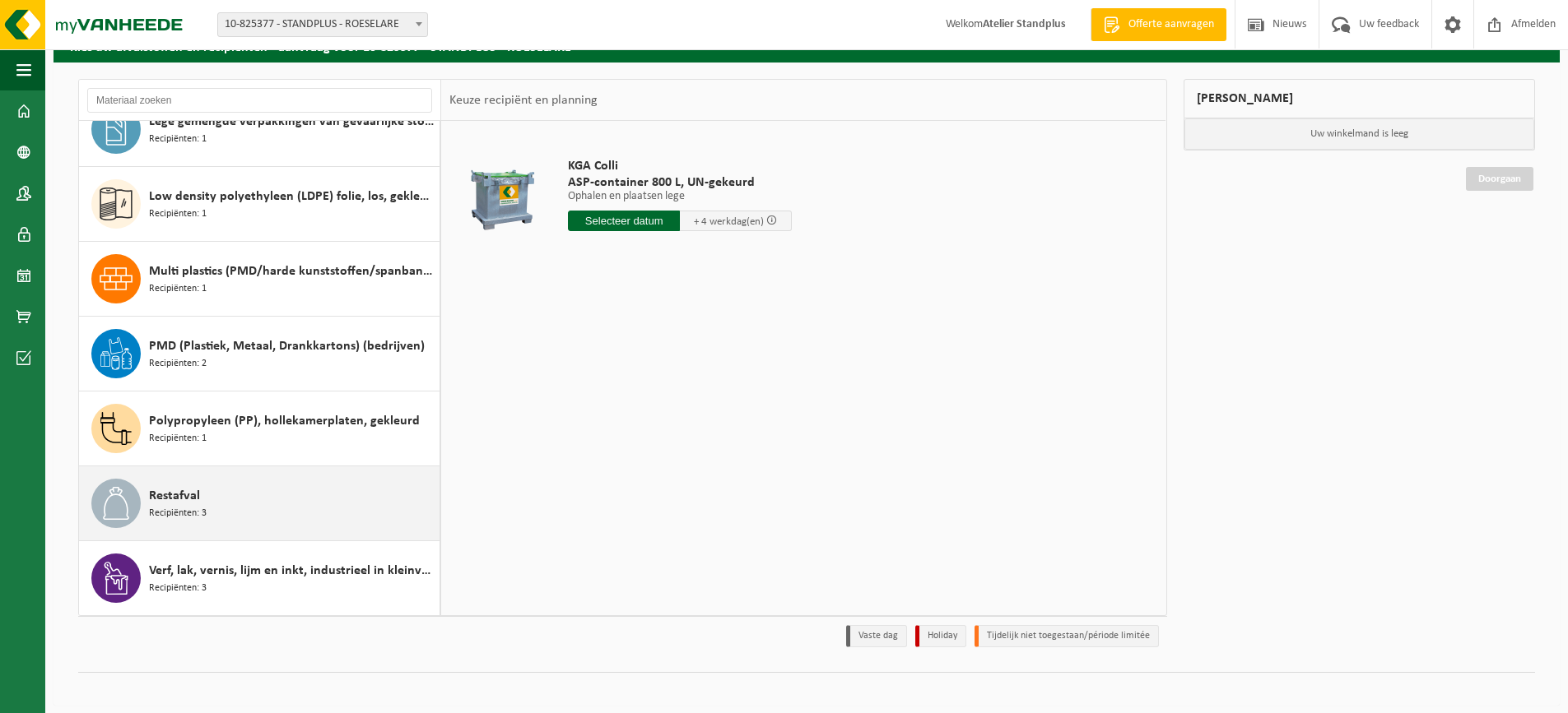
scroll to position [83, 0]
click at [343, 494] on div "Restafval Recipiënten: 3" at bounding box center [292, 502] width 286 height 49
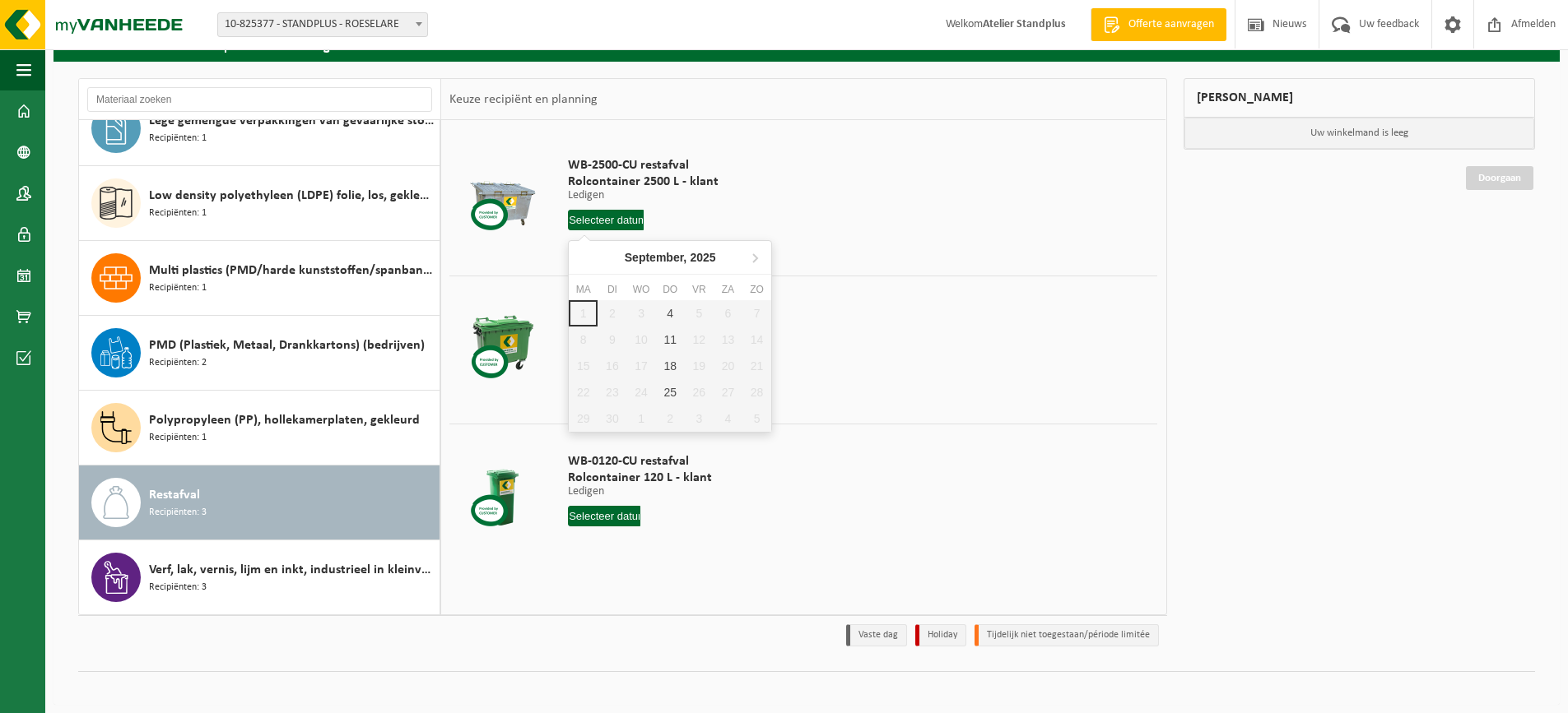
click at [588, 211] on input "text" at bounding box center [606, 220] width 76 height 20
click at [684, 320] on div "4" at bounding box center [670, 313] width 29 height 26
type input "Van [DATE]"
type input "2025-09-04"
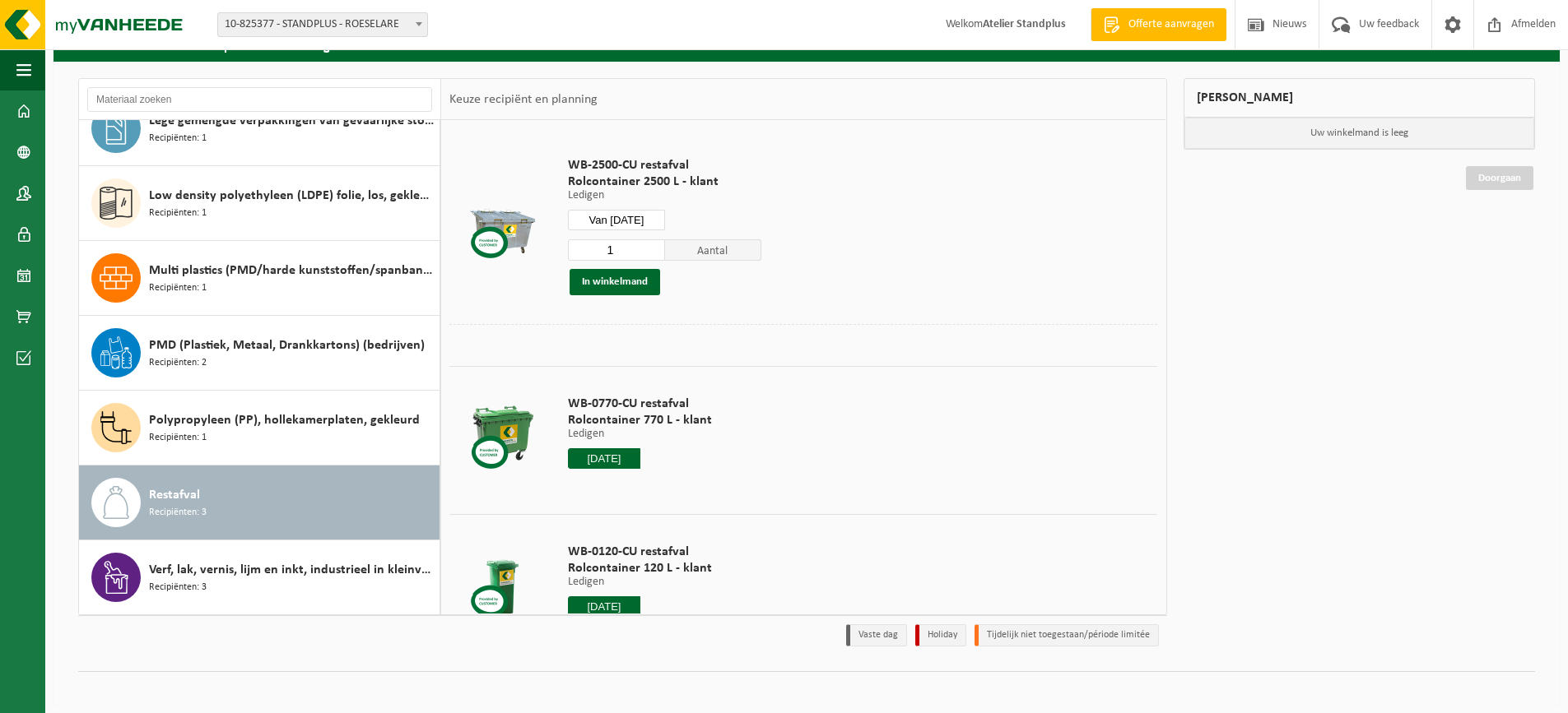
click at [587, 445] on div "WB-0770-CU restafval Rolcontainer 770 L - klant Ledigen Ledigen Ledigen 2025-09…" at bounding box center [639, 436] width 160 height 114
click at [595, 458] on input "2025-09-04" at bounding box center [604, 458] width 72 height 20
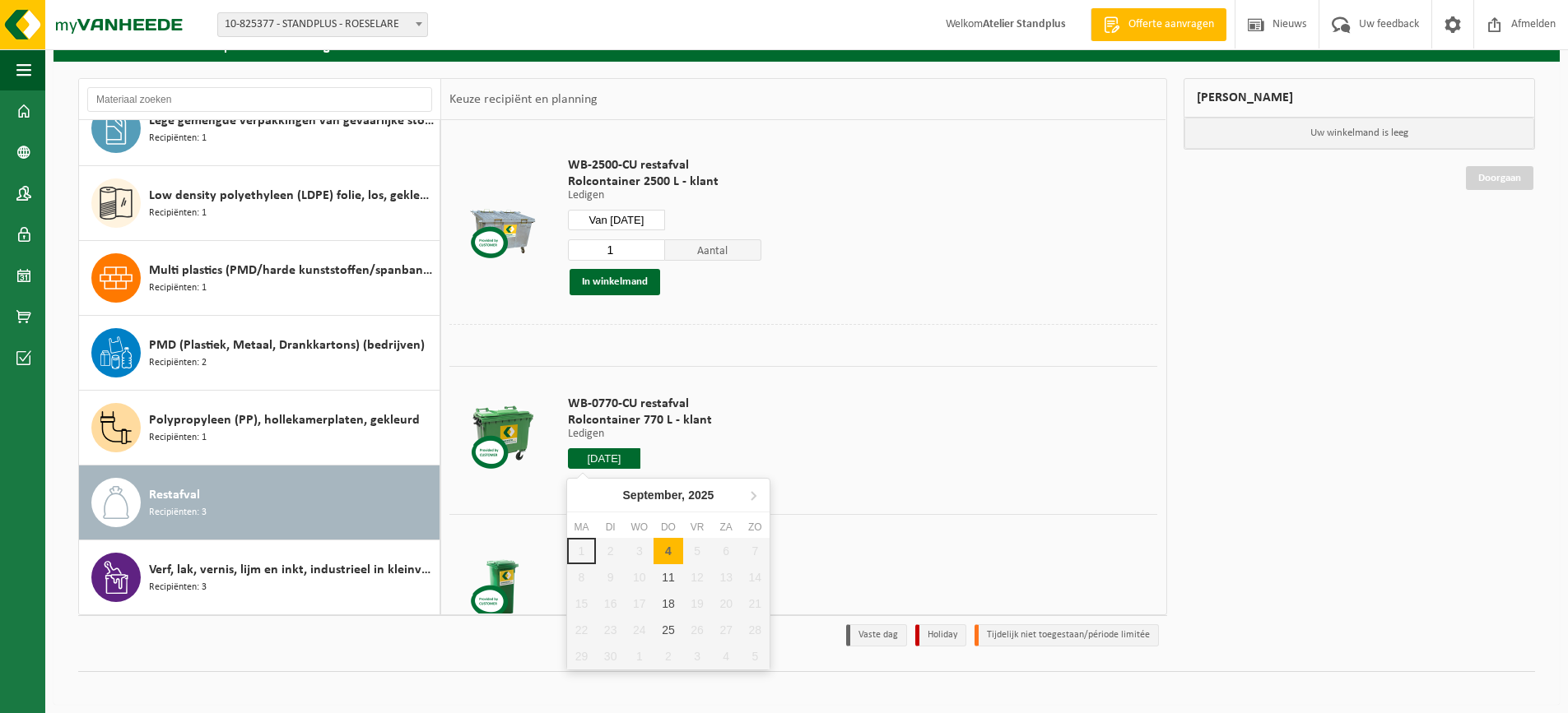
click at [673, 545] on div "4" at bounding box center [668, 551] width 29 height 26
click at [663, 453] on div at bounding box center [640, 458] width 144 height 20
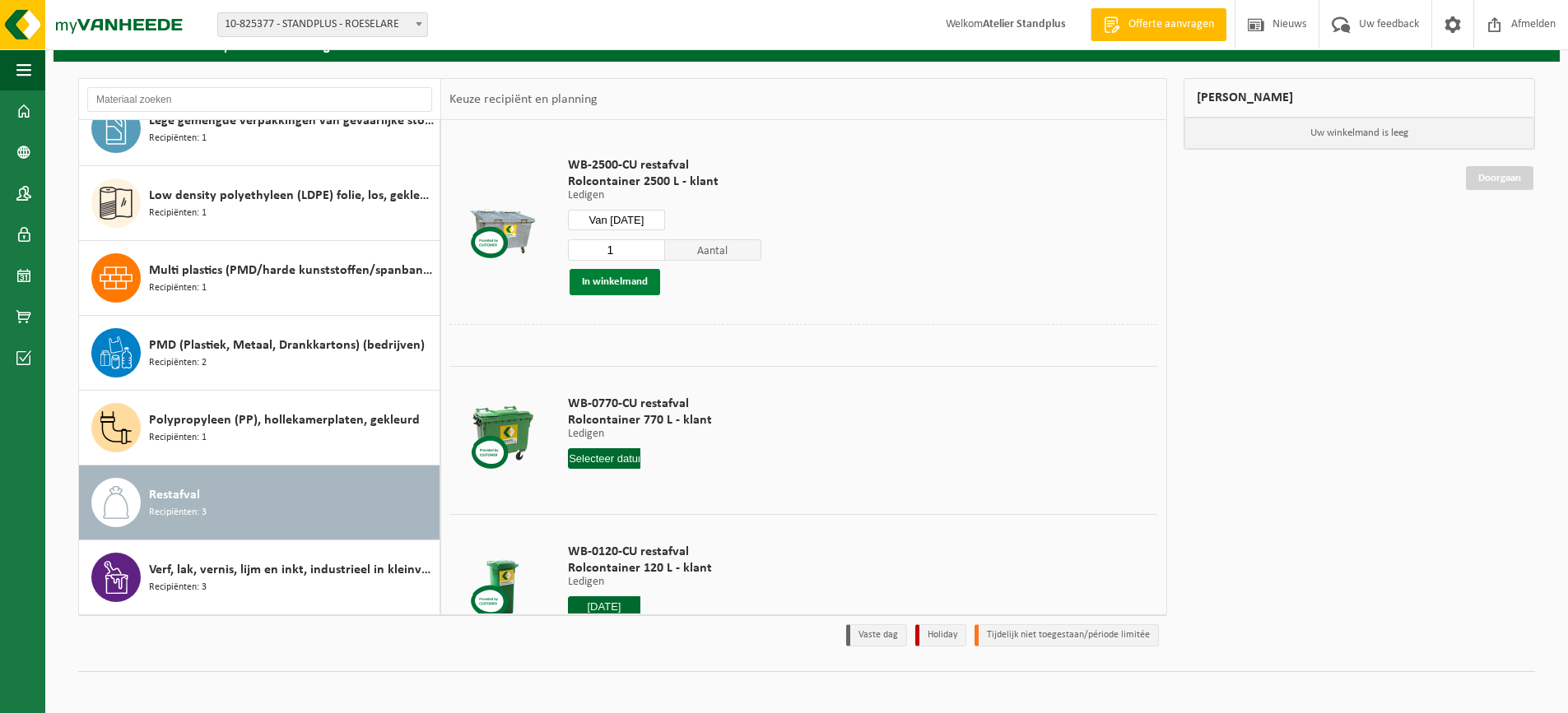
click at [619, 284] on button "In winkelmand" at bounding box center [615, 281] width 90 height 26
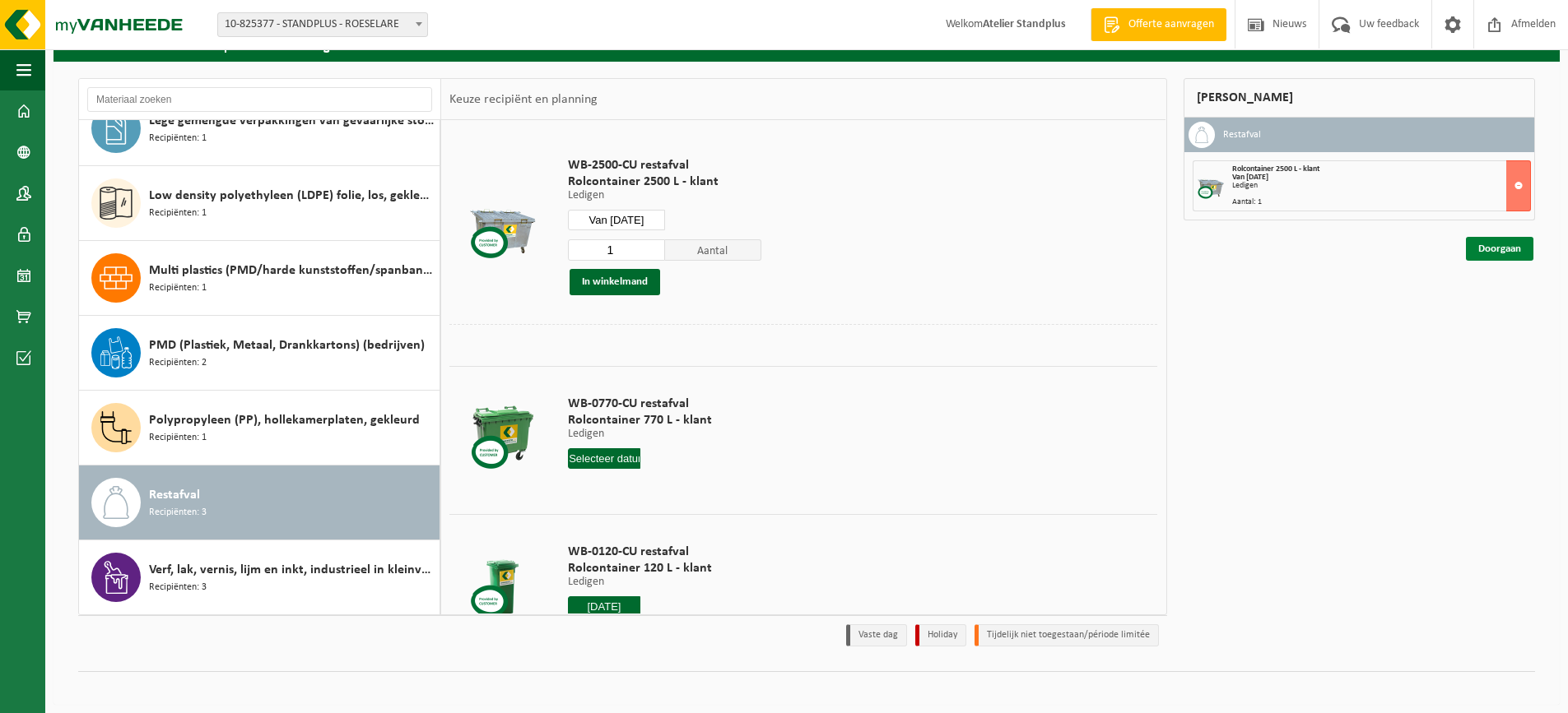
click at [1517, 246] on link "Doorgaan" at bounding box center [1500, 249] width 67 height 24
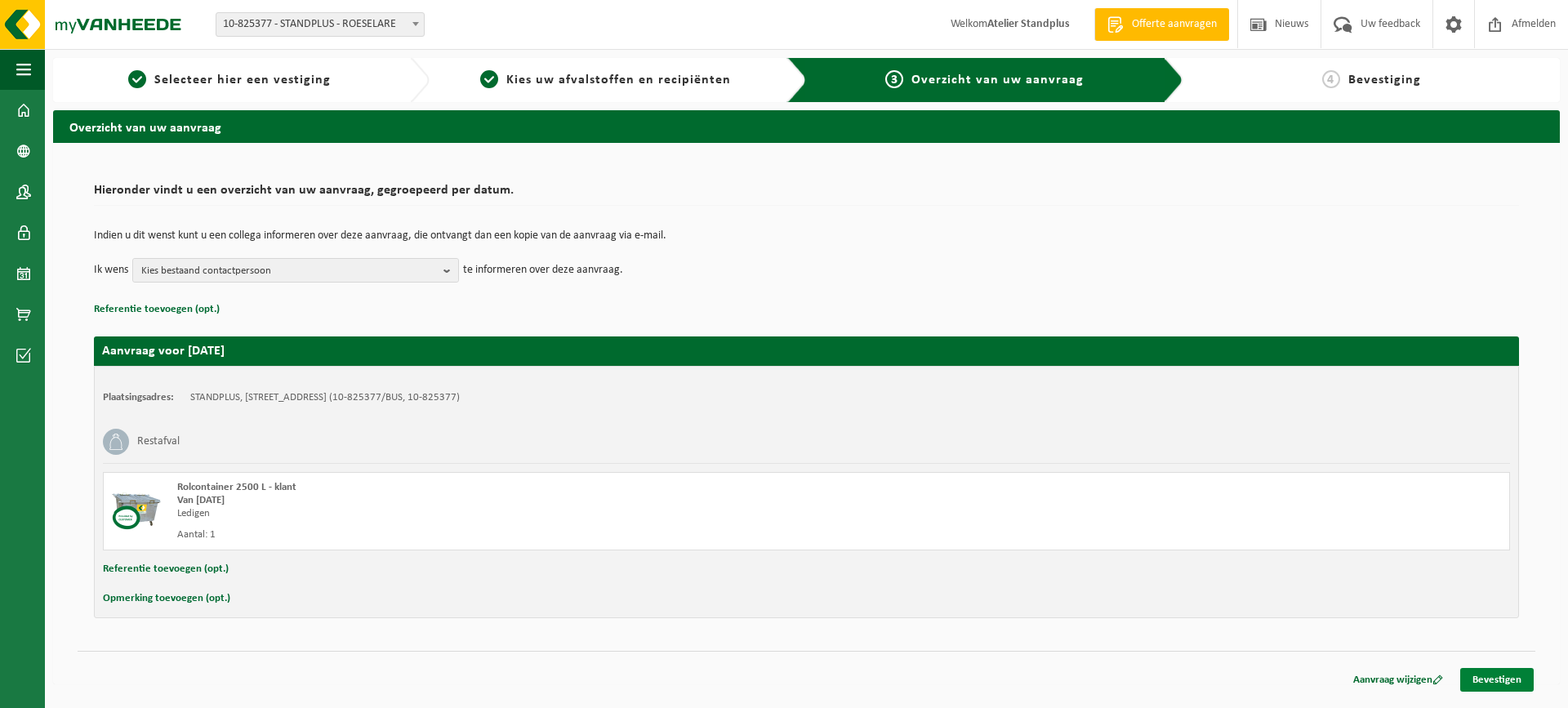
click at [1498, 674] on link "Bevestigen" at bounding box center [1497, 679] width 73 height 24
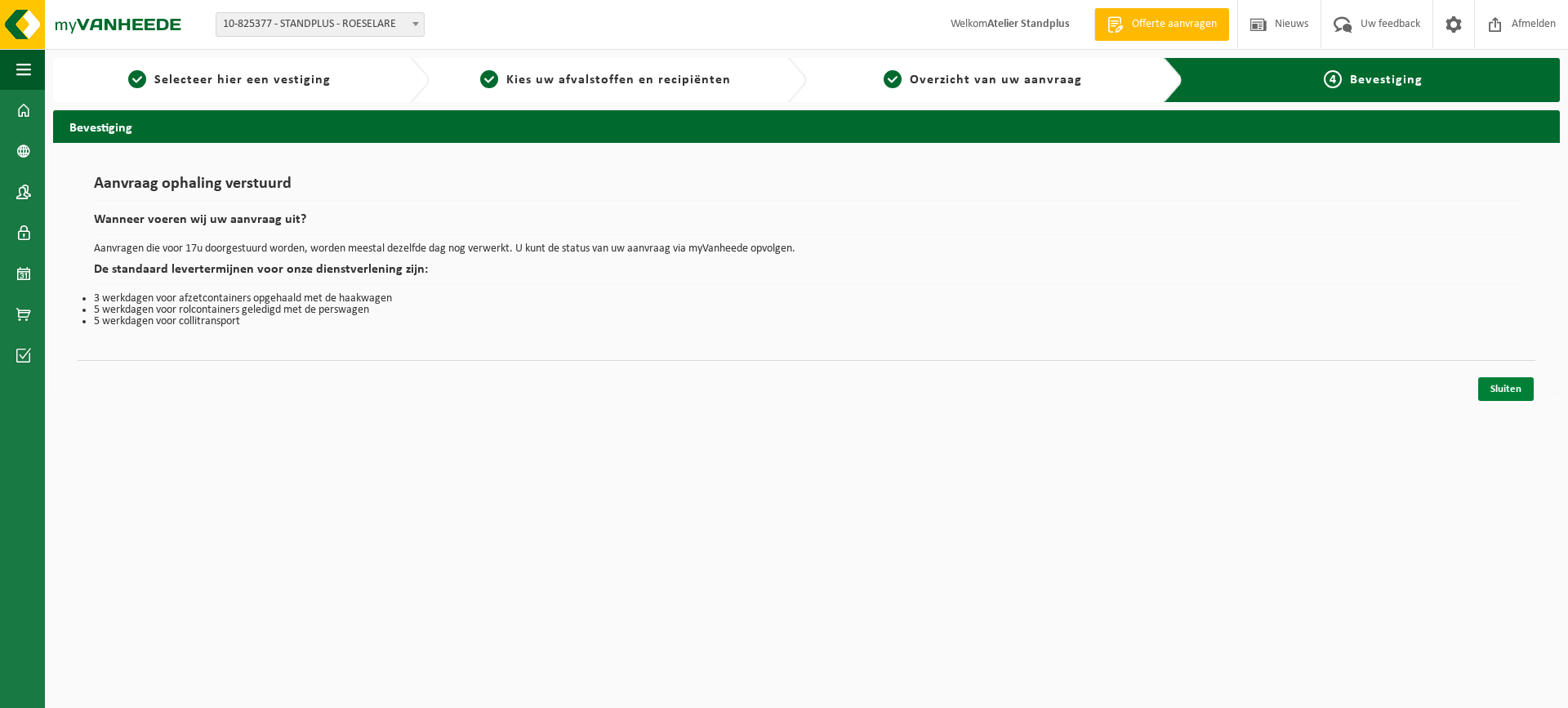
click at [1499, 388] on link "Sluiten" at bounding box center [1506, 389] width 55 height 24
